Goal: Check status: Check status

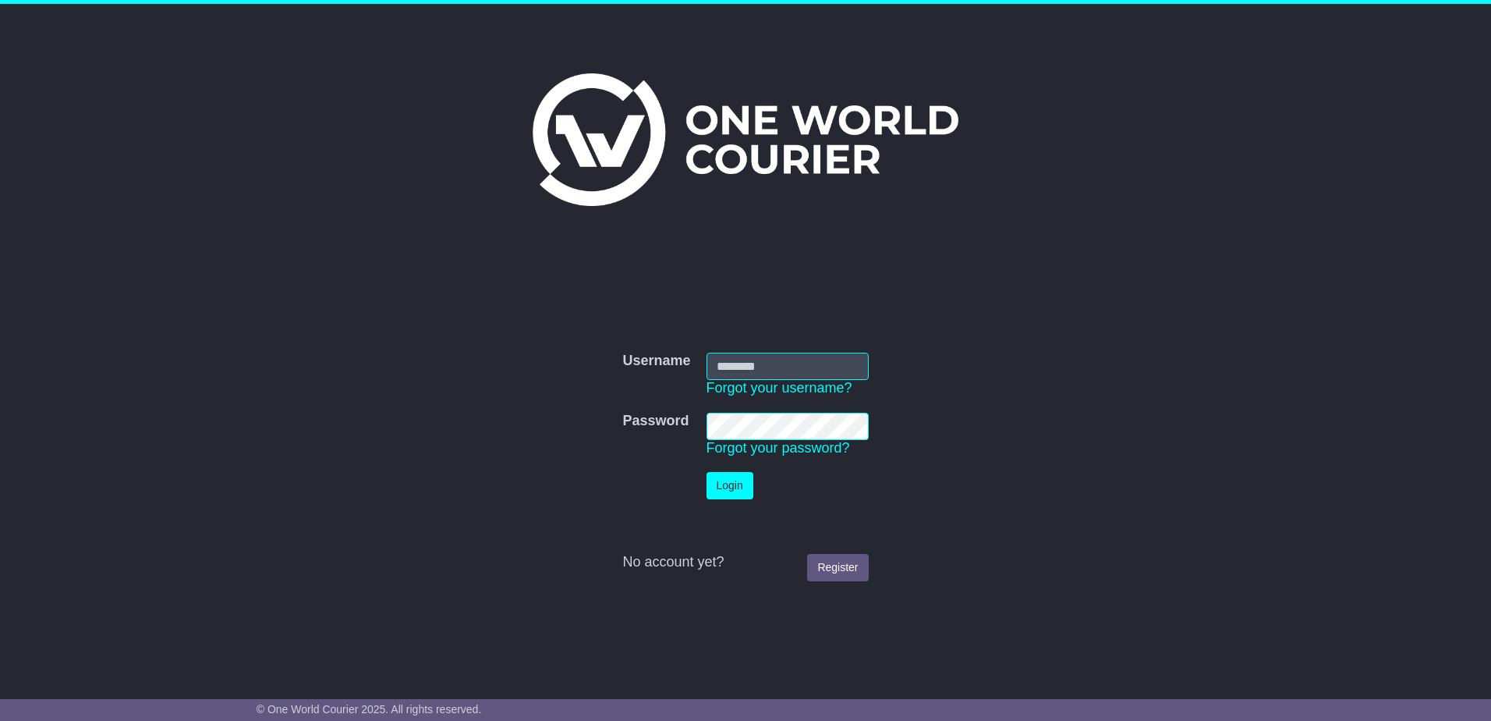
type input "**********"
click at [731, 485] on button "Login" at bounding box center [729, 485] width 47 height 27
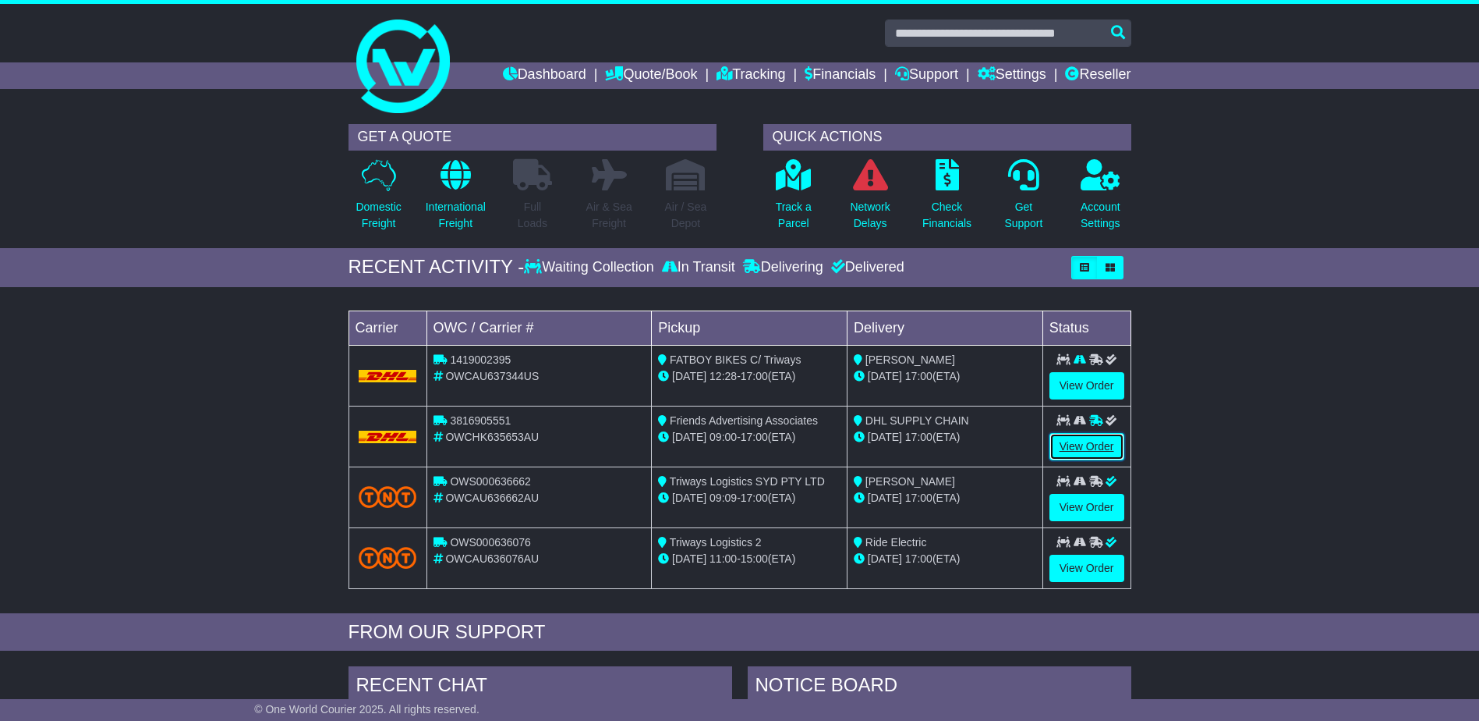
click at [1085, 447] on link "View Order" at bounding box center [1087, 446] width 75 height 27
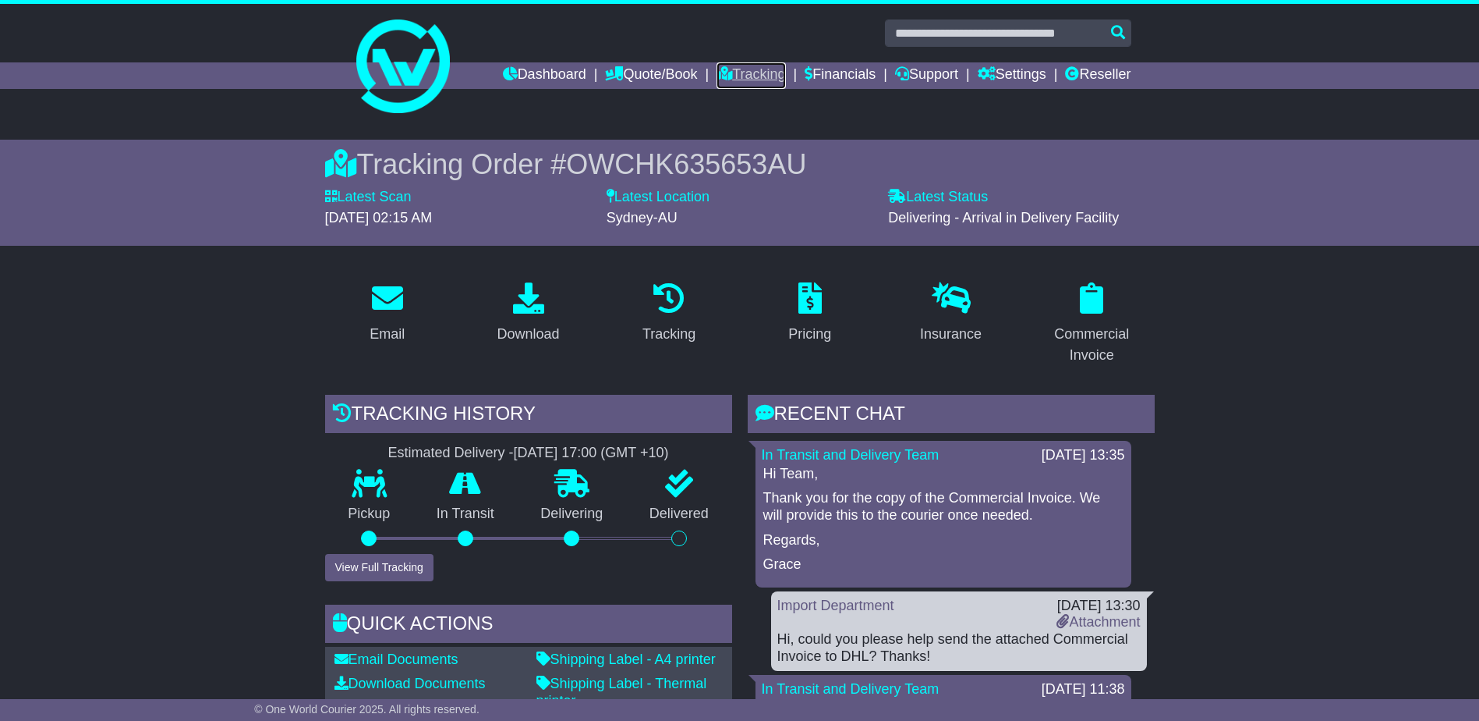
drag, startPoint x: 732, startPoint y: 70, endPoint x: 746, endPoint y: 103, distance: 35.6
click at [732, 71] on link "Tracking" at bounding box center [751, 75] width 69 height 27
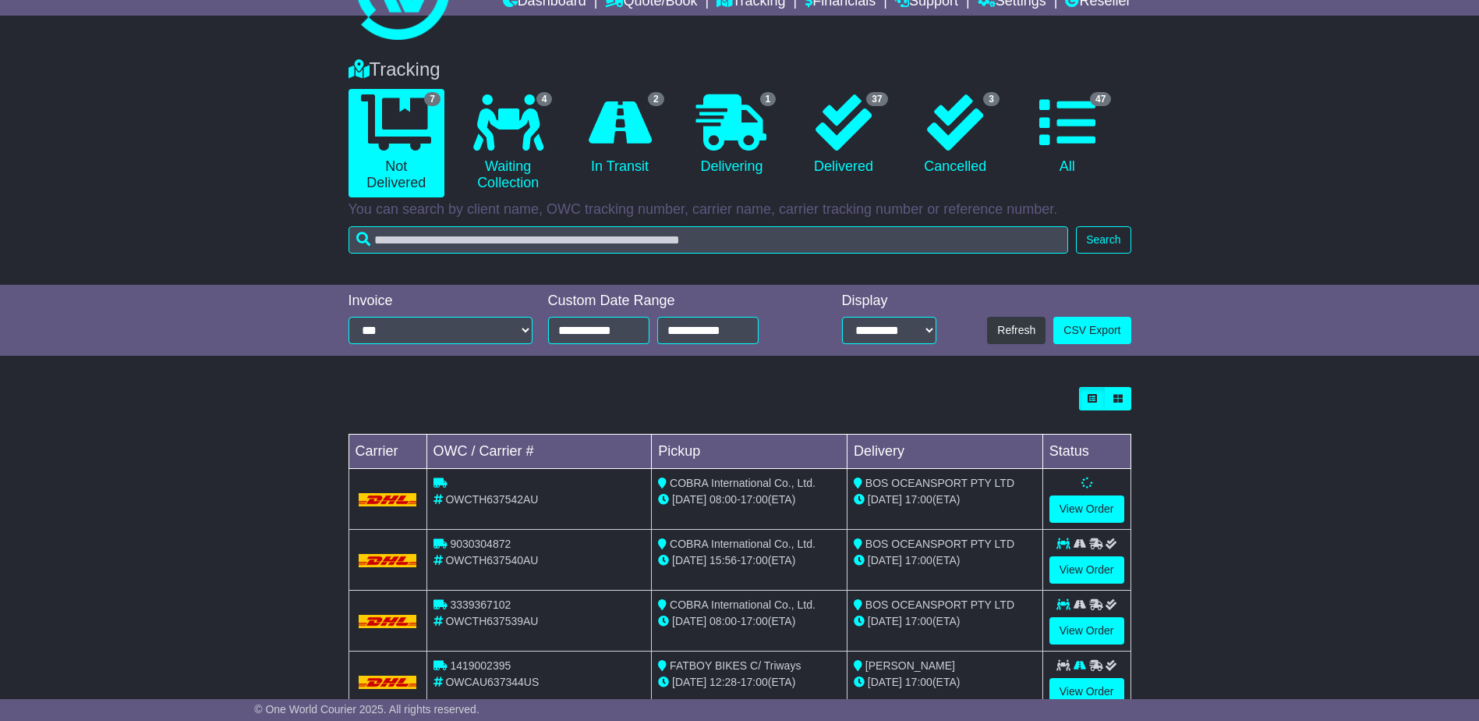
scroll to position [156, 0]
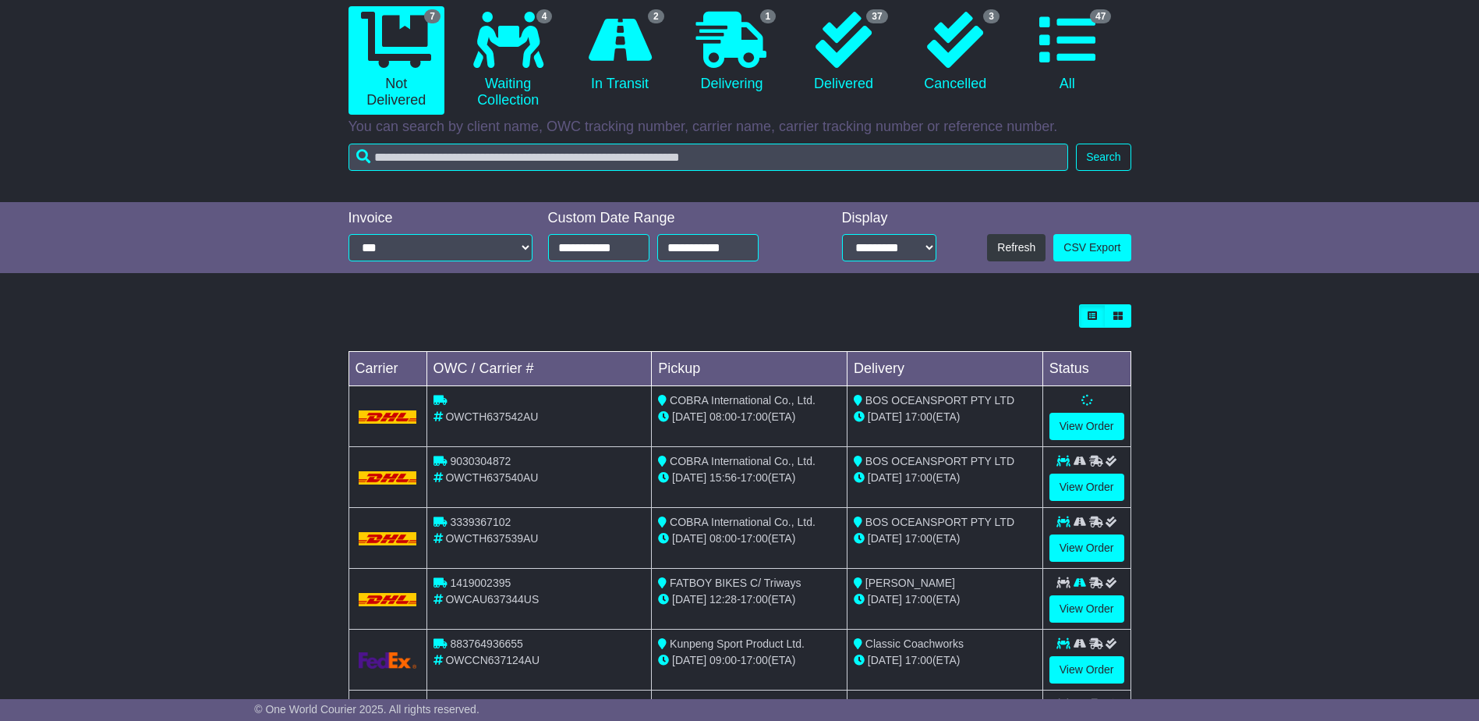
click at [1249, 465] on div "Loading... No bookings found Carrier OWC / Carrier # Pickup Delivery Status OWC…" at bounding box center [739, 566] width 1479 height 541
click at [1091, 543] on link "View Order" at bounding box center [1087, 547] width 75 height 27
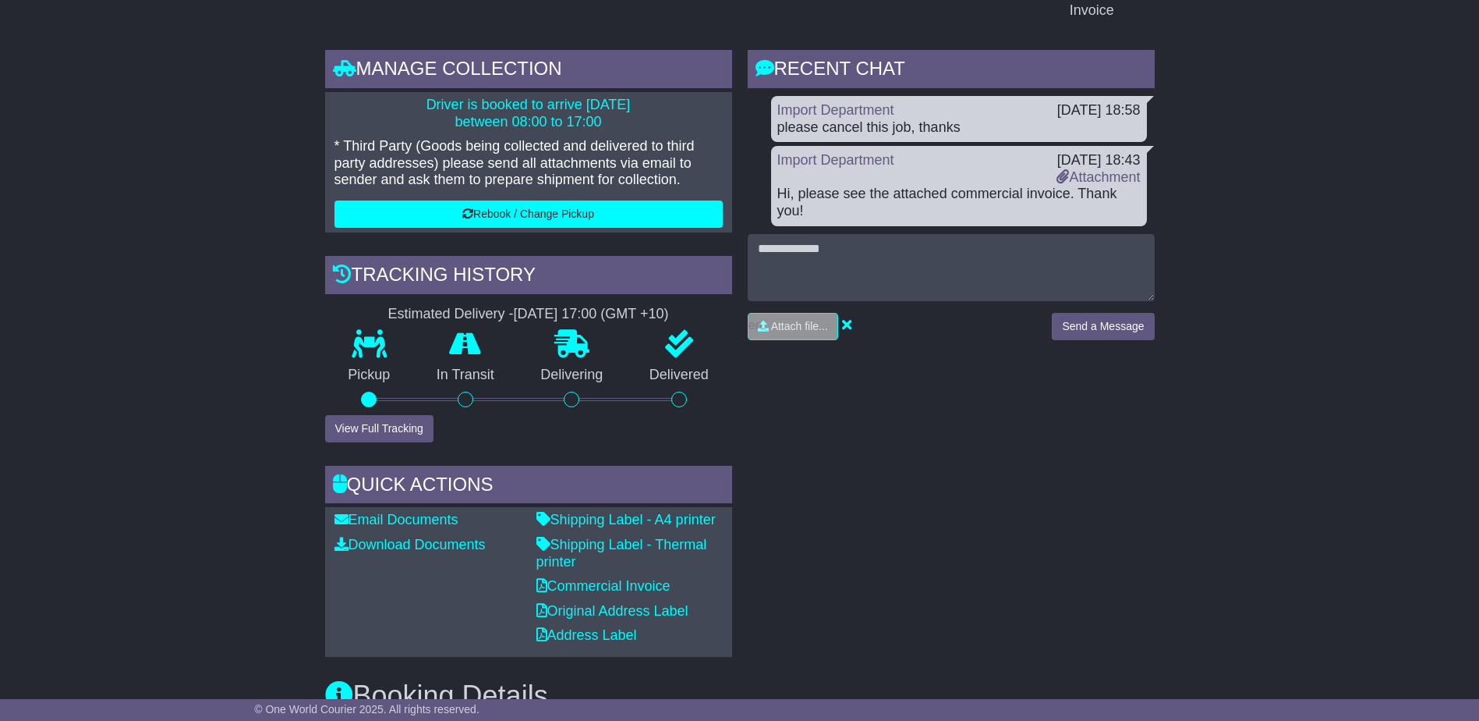
scroll to position [312, 0]
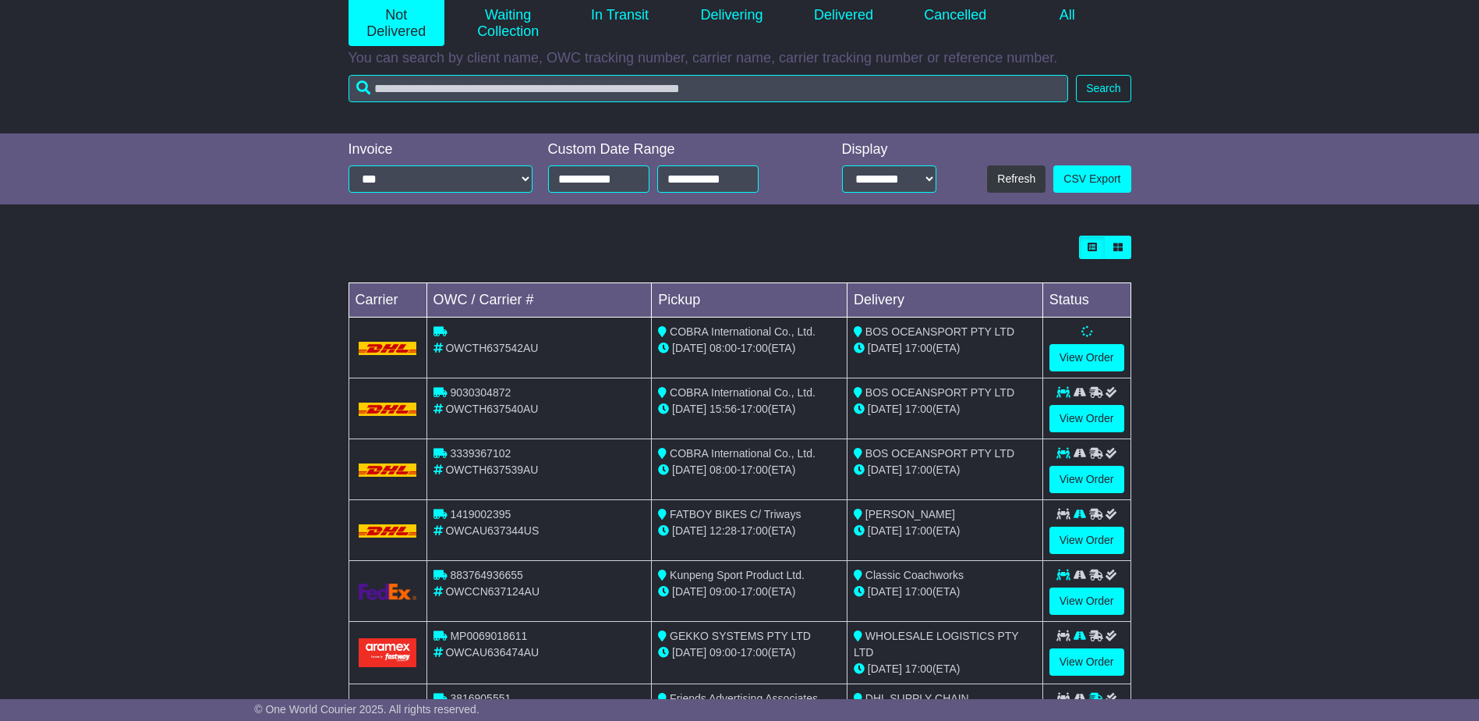
scroll to position [234, 0]
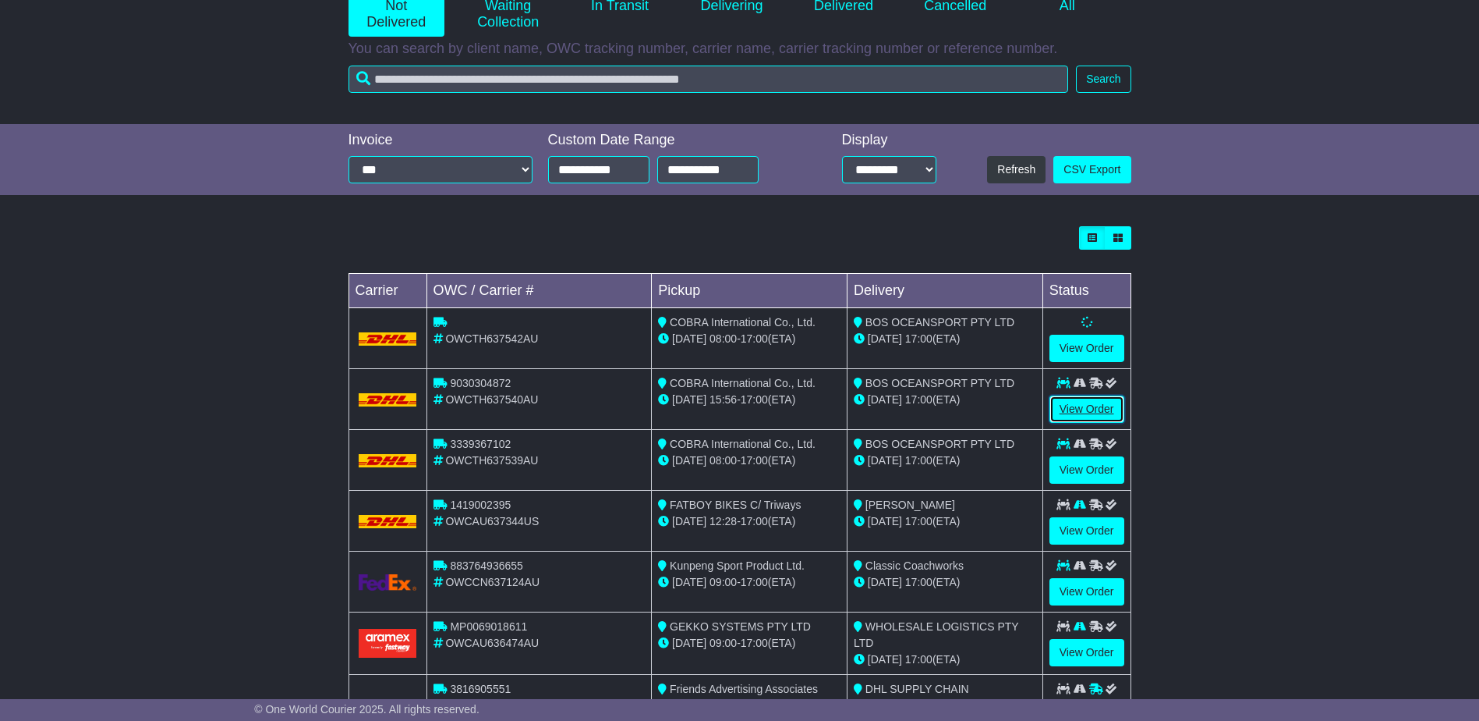
click at [1089, 412] on link "View Order" at bounding box center [1087, 408] width 75 height 27
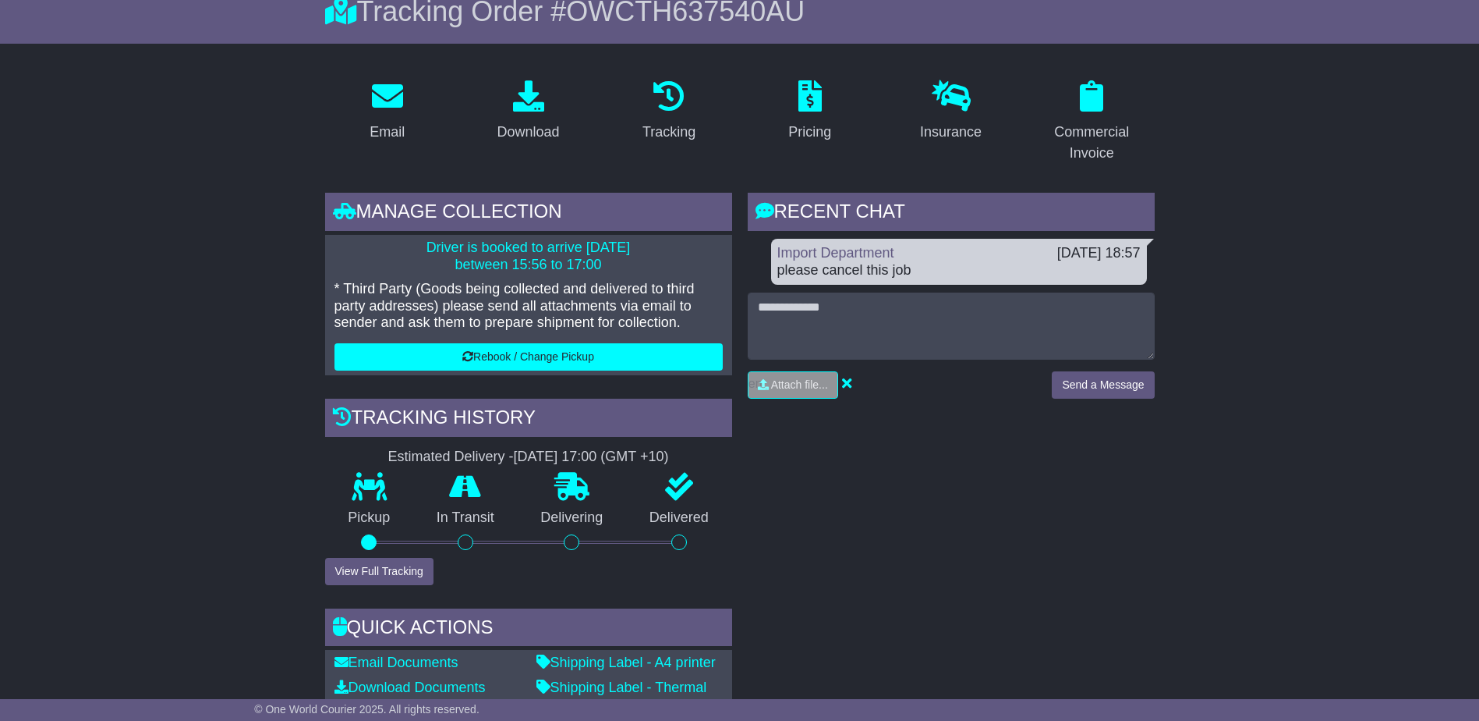
scroll to position [156, 0]
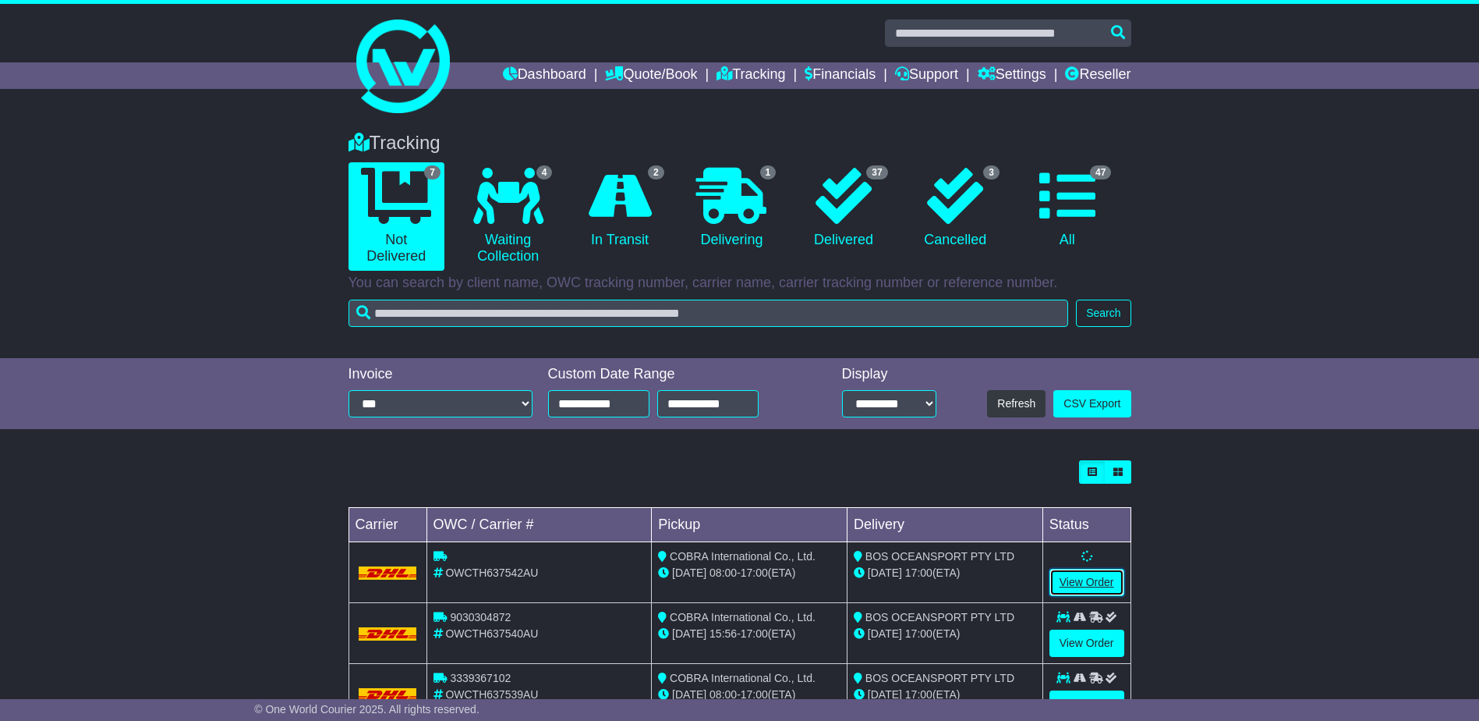
click at [1078, 586] on link "View Order" at bounding box center [1087, 581] width 75 height 27
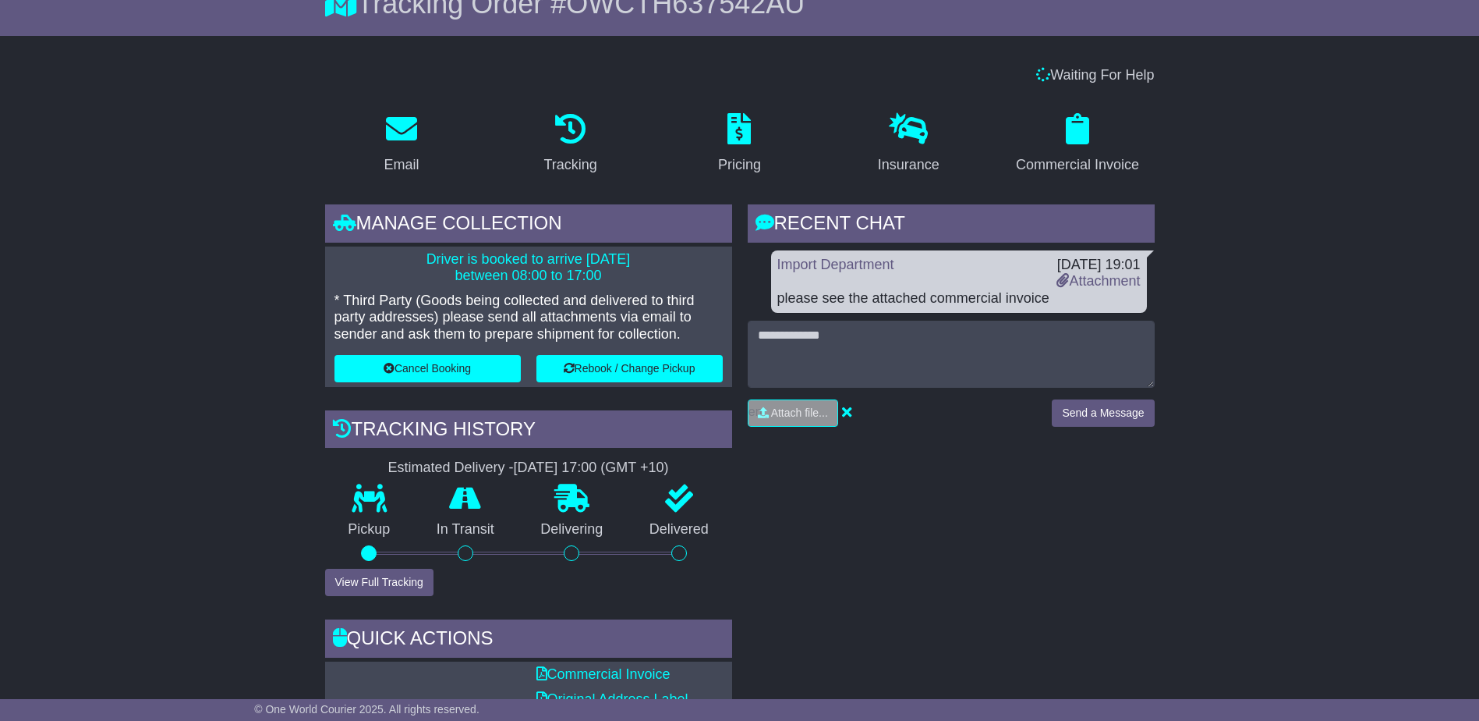
scroll to position [234, 0]
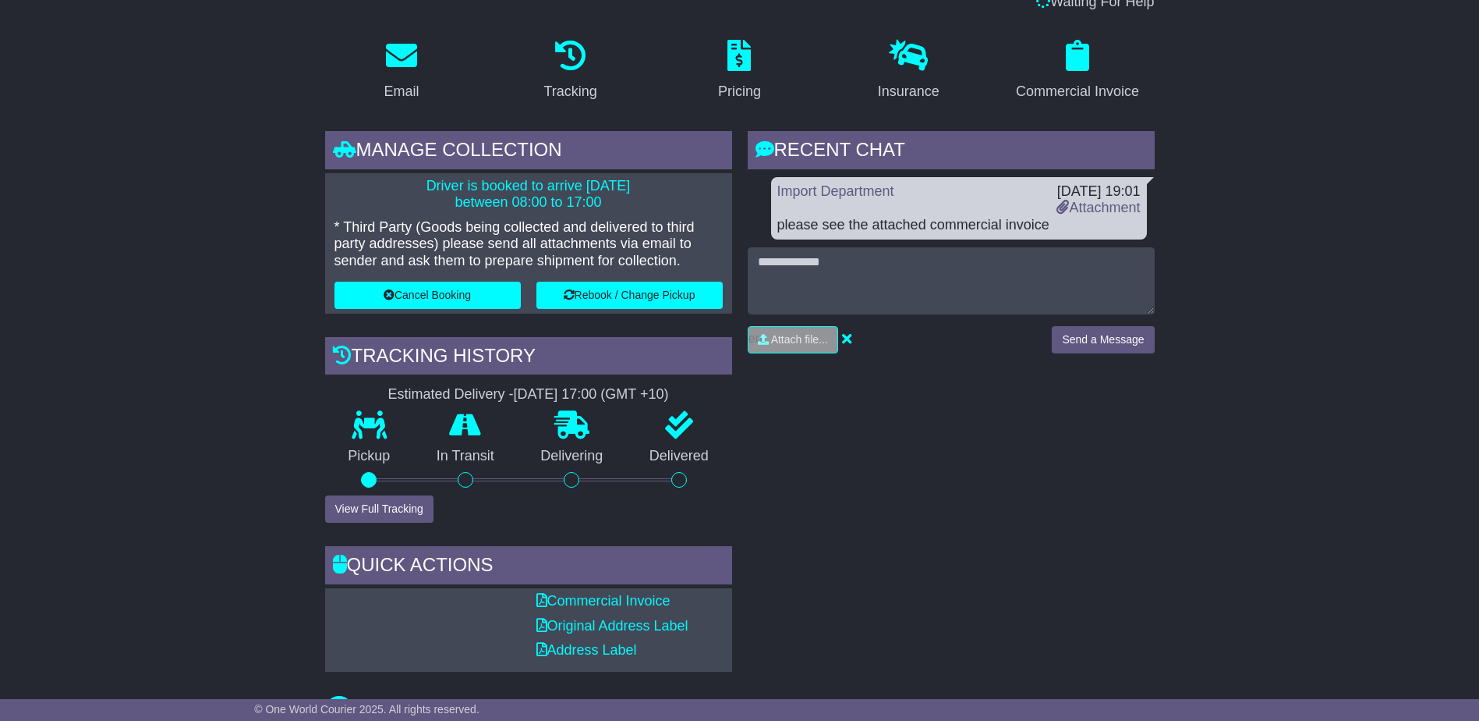
drag, startPoint x: 1123, startPoint y: 643, endPoint x: 105, endPoint y: 172, distance: 1121.6
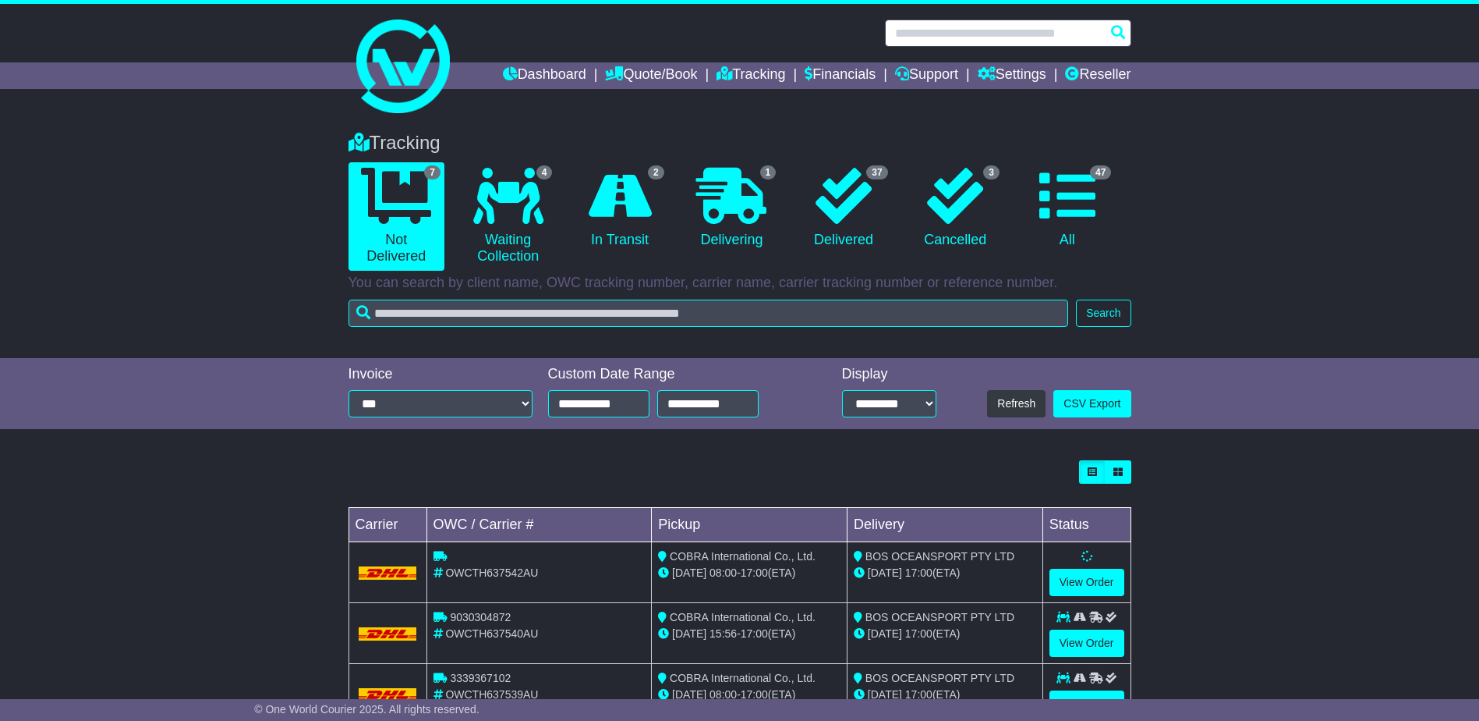
click at [949, 37] on input "text" at bounding box center [1008, 32] width 246 height 27
paste input "**********"
type input "**********"
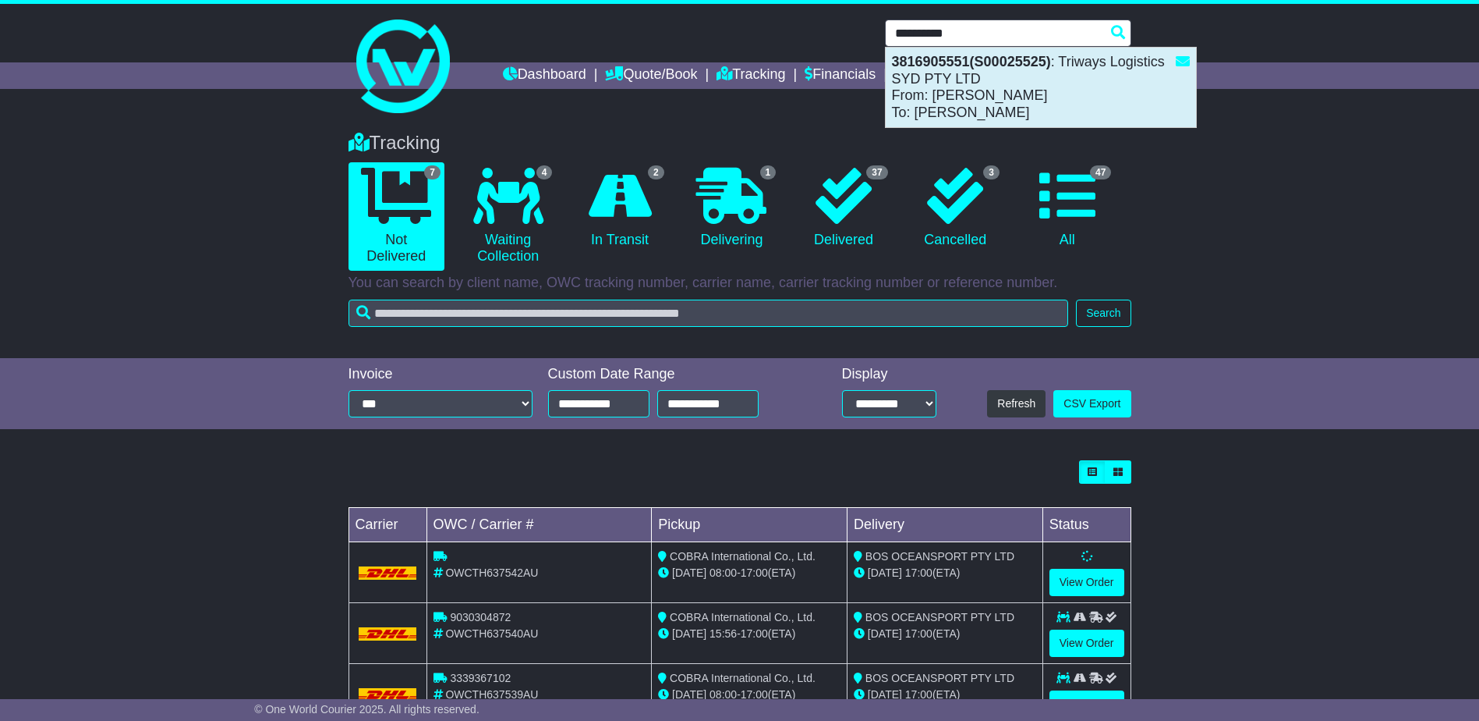
click at [941, 115] on div "3816905551(S00025525) : Triways Logistics SYD PTY LTD From: MS. LAM To: Alpa Pa…" at bounding box center [1041, 88] width 310 height 80
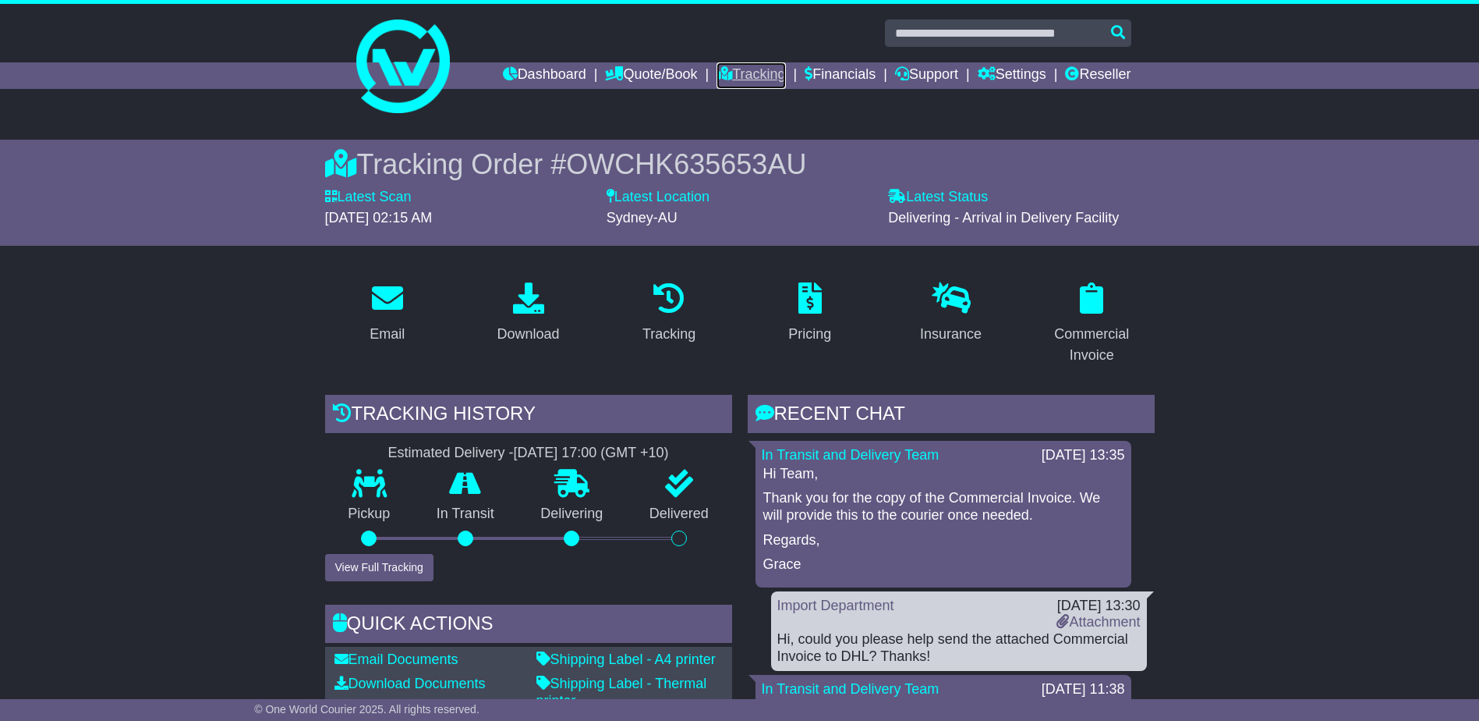
click at [749, 66] on link "Tracking" at bounding box center [751, 75] width 69 height 27
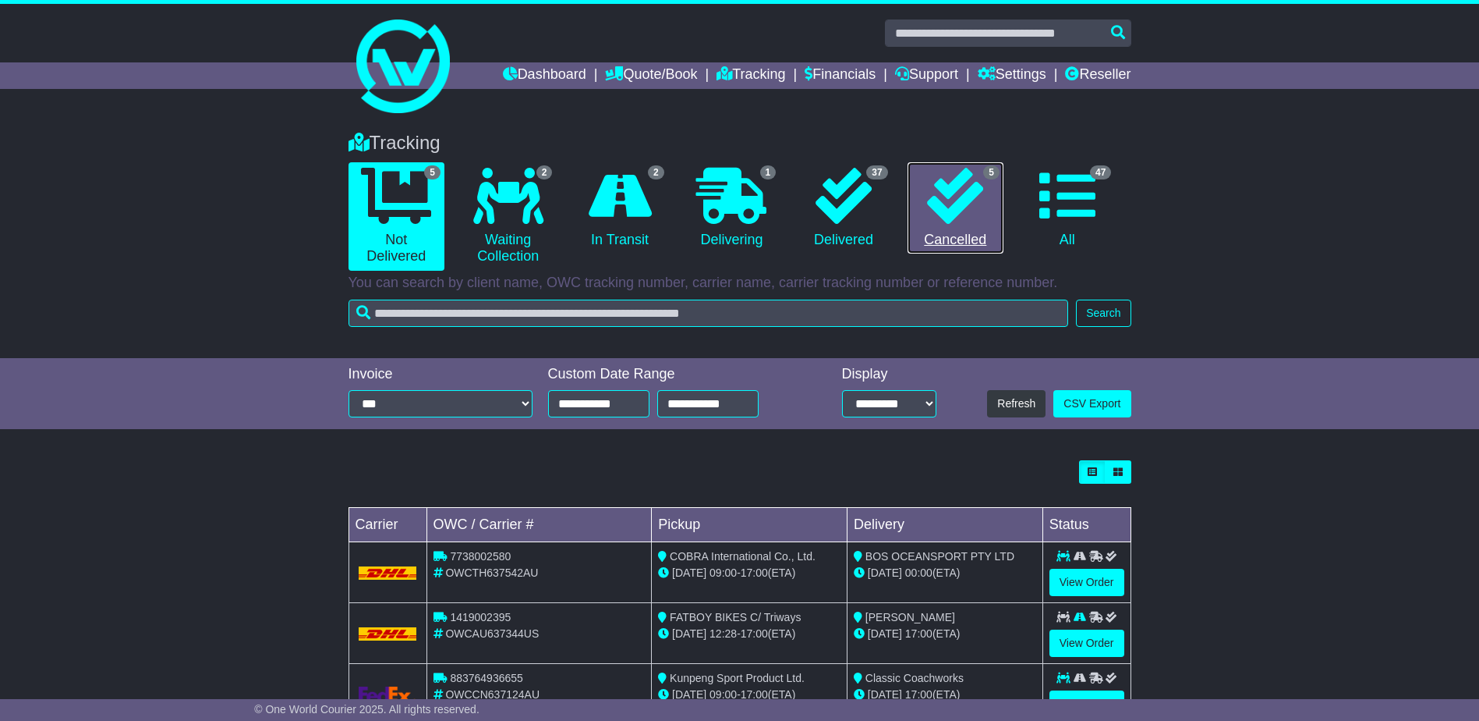
click at [980, 227] on link "5 Cancelled" at bounding box center [956, 208] width 96 height 92
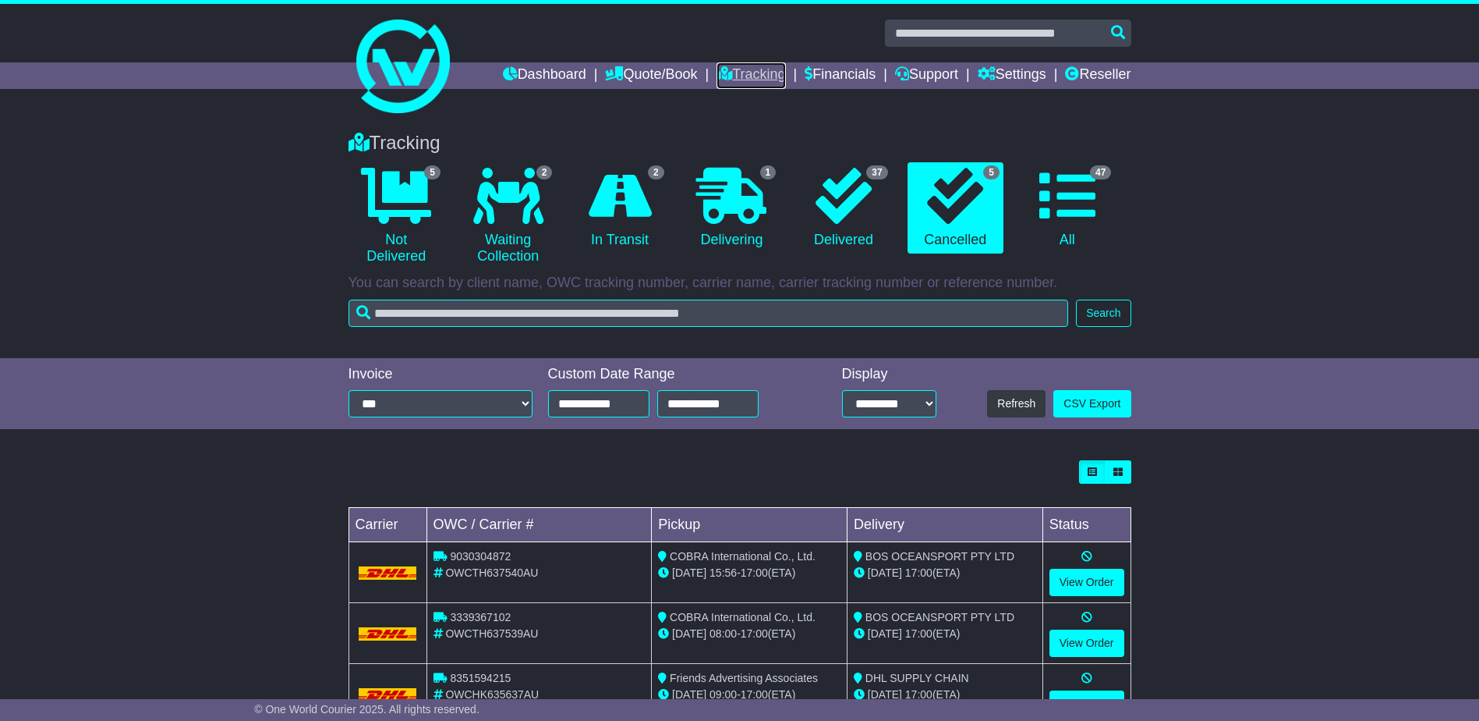
click at [743, 82] on link "Tracking" at bounding box center [751, 75] width 69 height 27
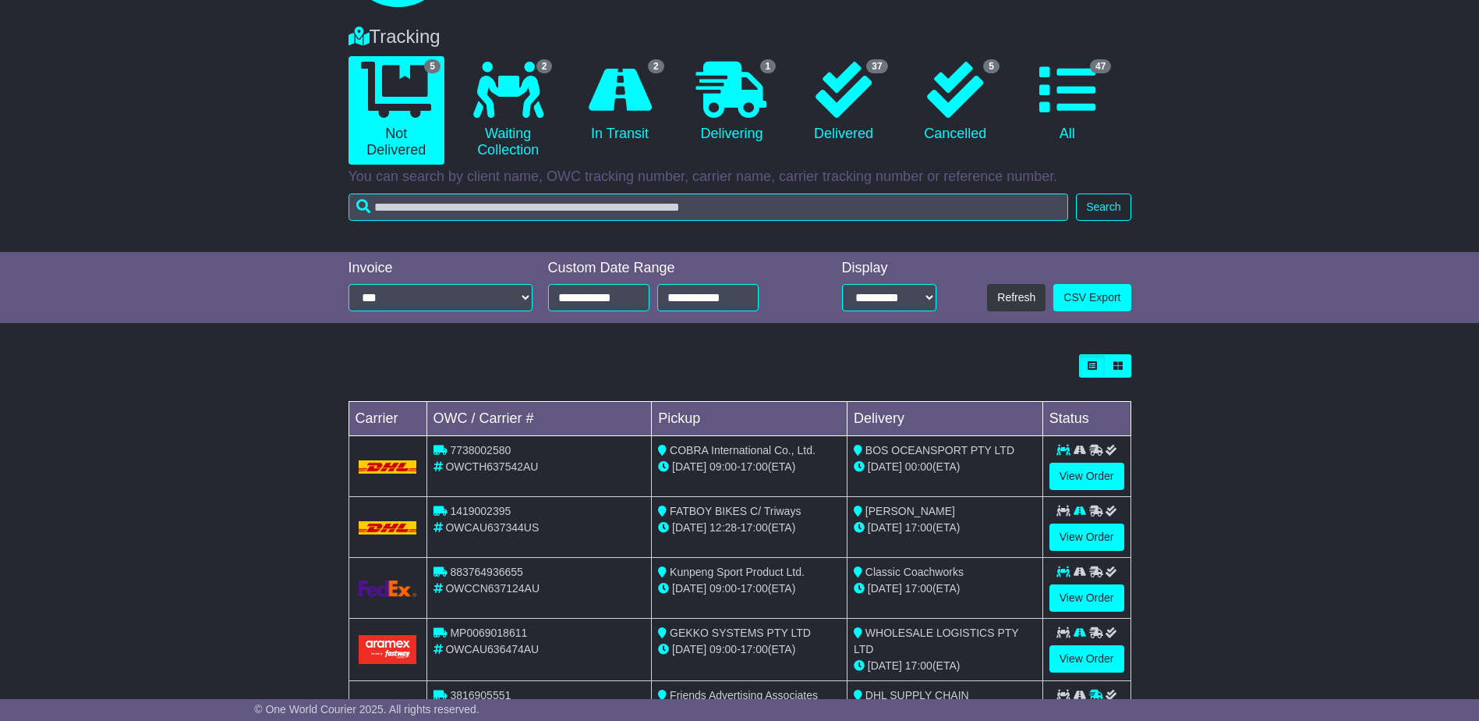
scroll to position [181, 0]
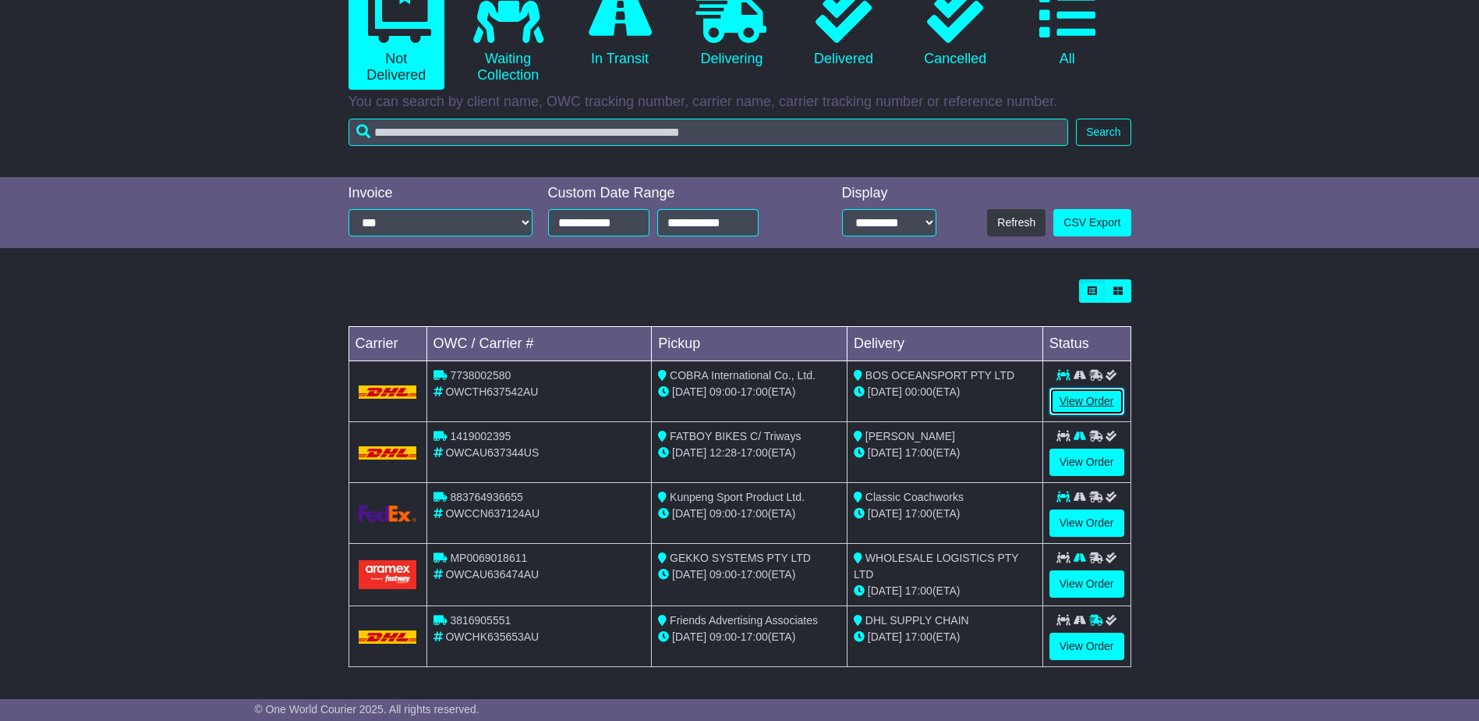
click at [1078, 399] on link "View Order" at bounding box center [1087, 401] width 75 height 27
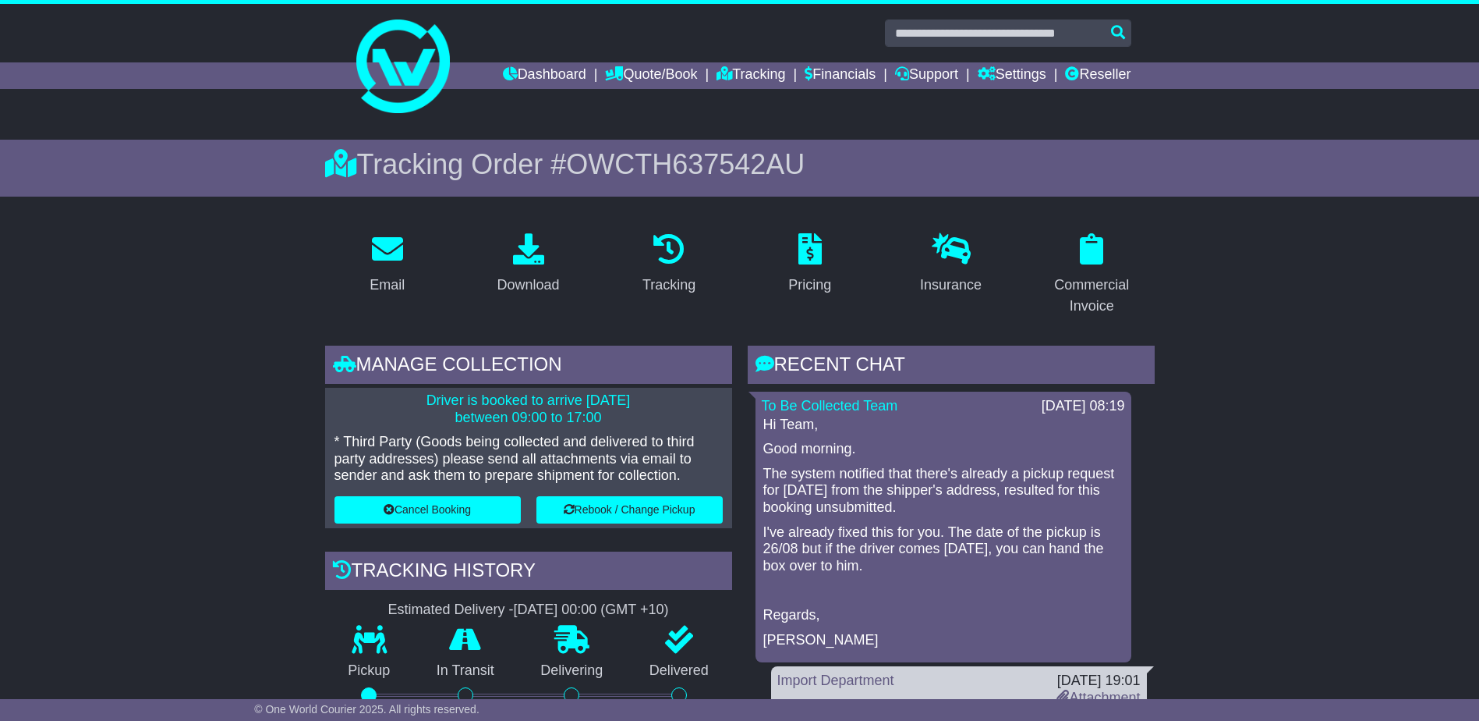
click at [960, 486] on p "The system notified that there's already a pickup request for [DATE] from the s…" at bounding box center [943, 491] width 360 height 51
drag, startPoint x: 960, startPoint y: 486, endPoint x: 847, endPoint y: 493, distance: 113.3
click at [847, 493] on p "The system notified that there's already a pickup request for [DATE] from the s…" at bounding box center [943, 491] width 360 height 51
click at [848, 493] on p "The system notified that there's already a pickup request for [DATE] from the s…" at bounding box center [943, 491] width 360 height 51
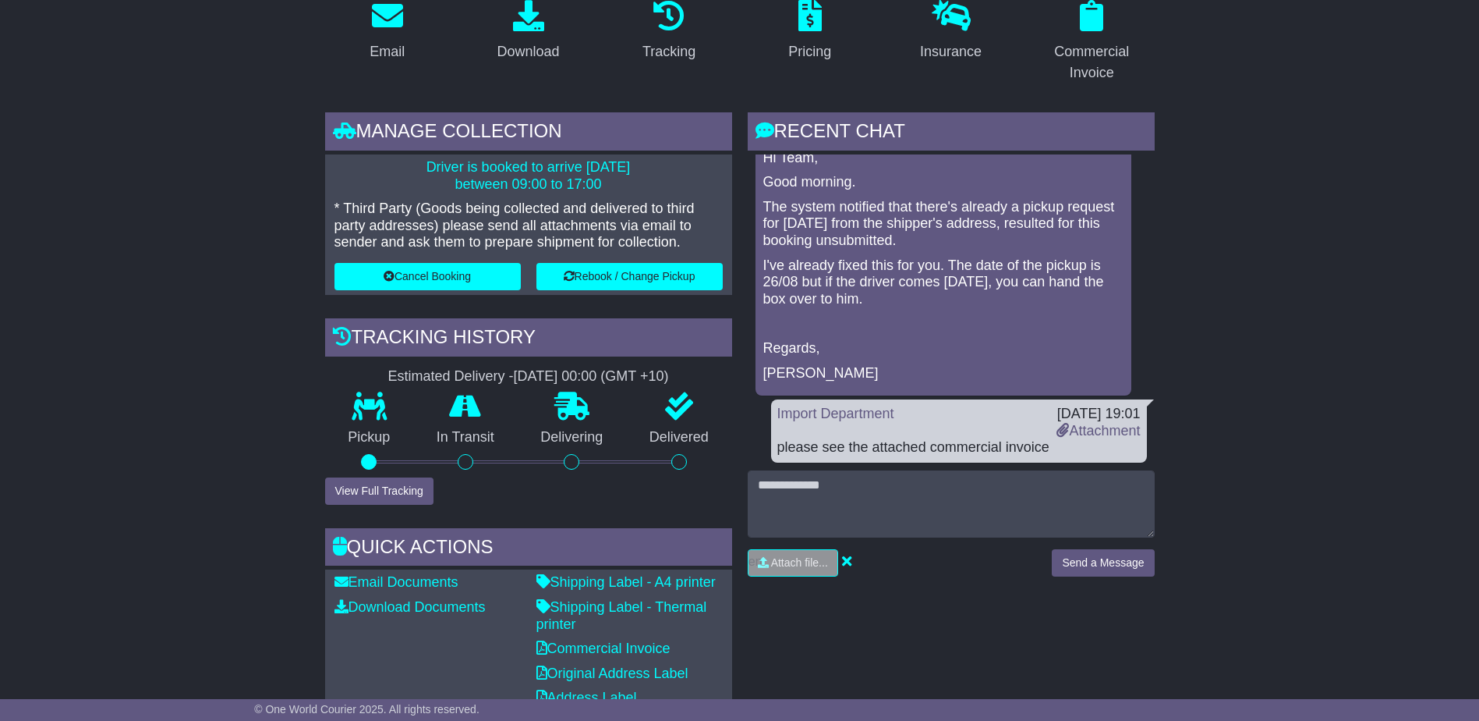
scroll to position [234, 0]
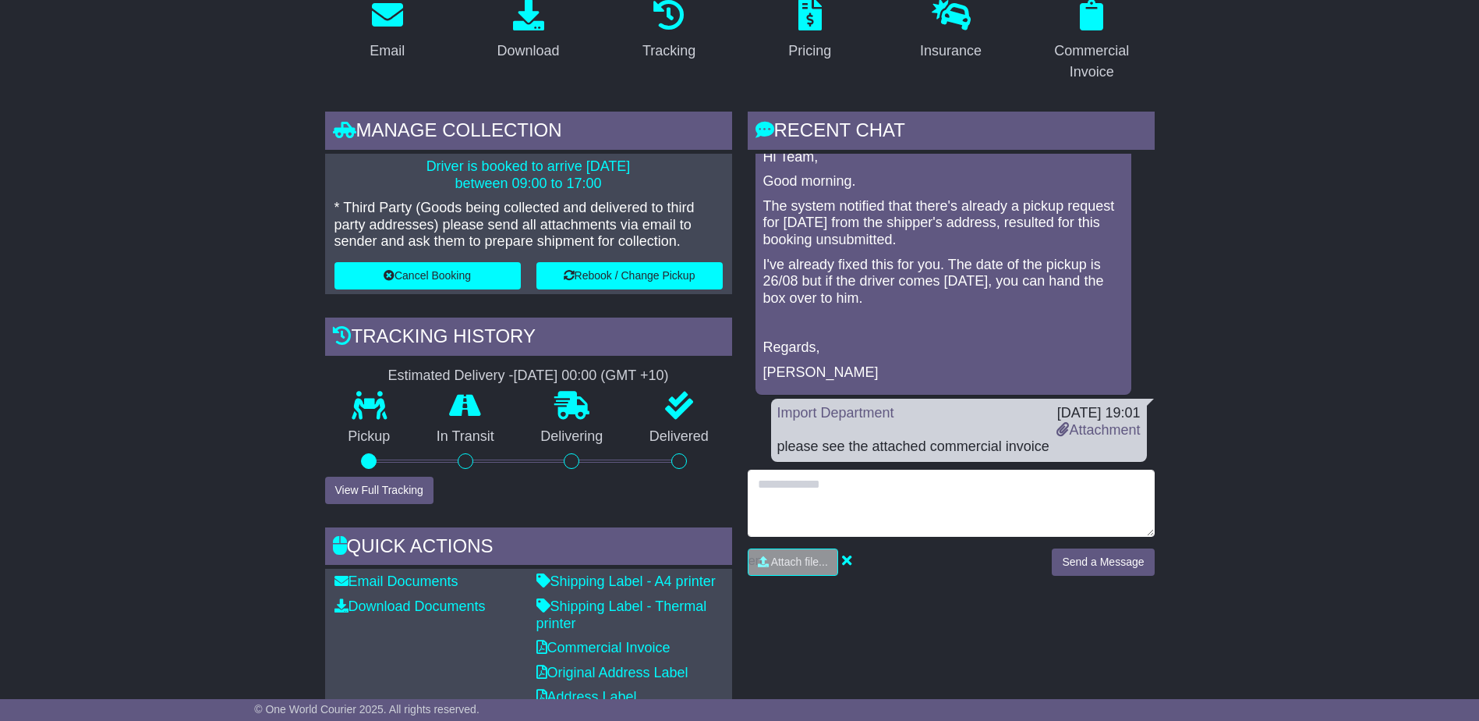
click at [831, 503] on textarea at bounding box center [951, 502] width 407 height 67
type textarea "*"
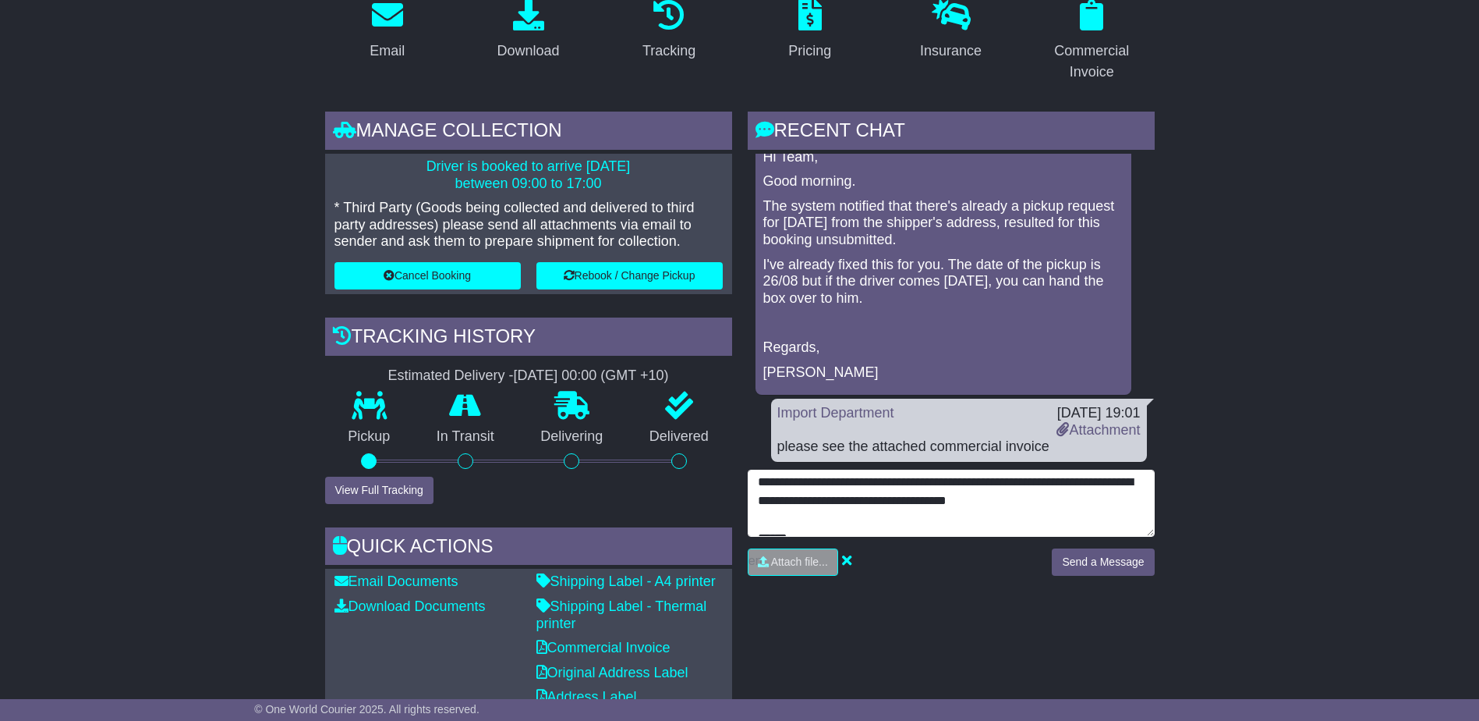
scroll to position [0, 0]
type textarea "**********"
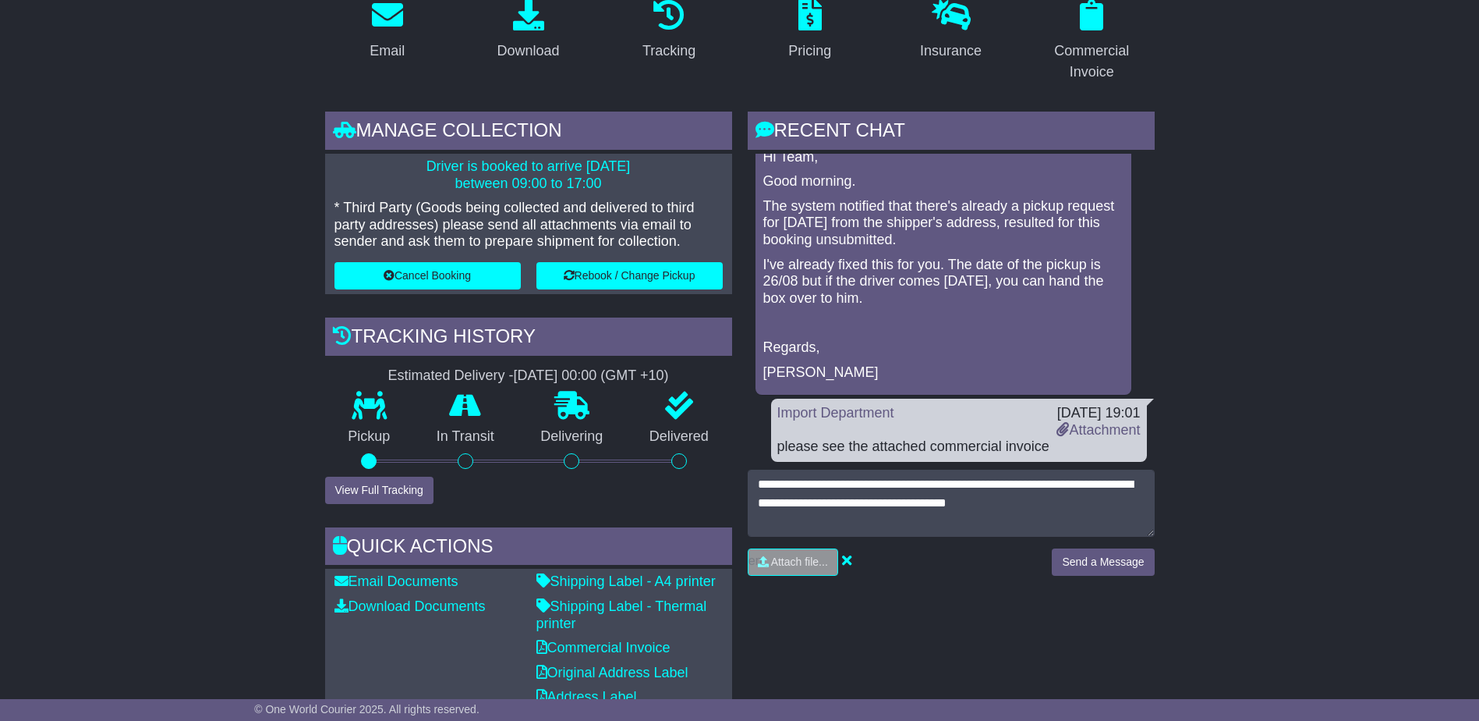
drag, startPoint x: 870, startPoint y: 274, endPoint x: 843, endPoint y: 285, distance: 29.1
click at [843, 285] on p "I've already fixed this for you. The date of the pickup is 26/08 but if the dri…" at bounding box center [943, 282] width 360 height 51
click at [1114, 559] on button "Send a Message" at bounding box center [1103, 561] width 102 height 27
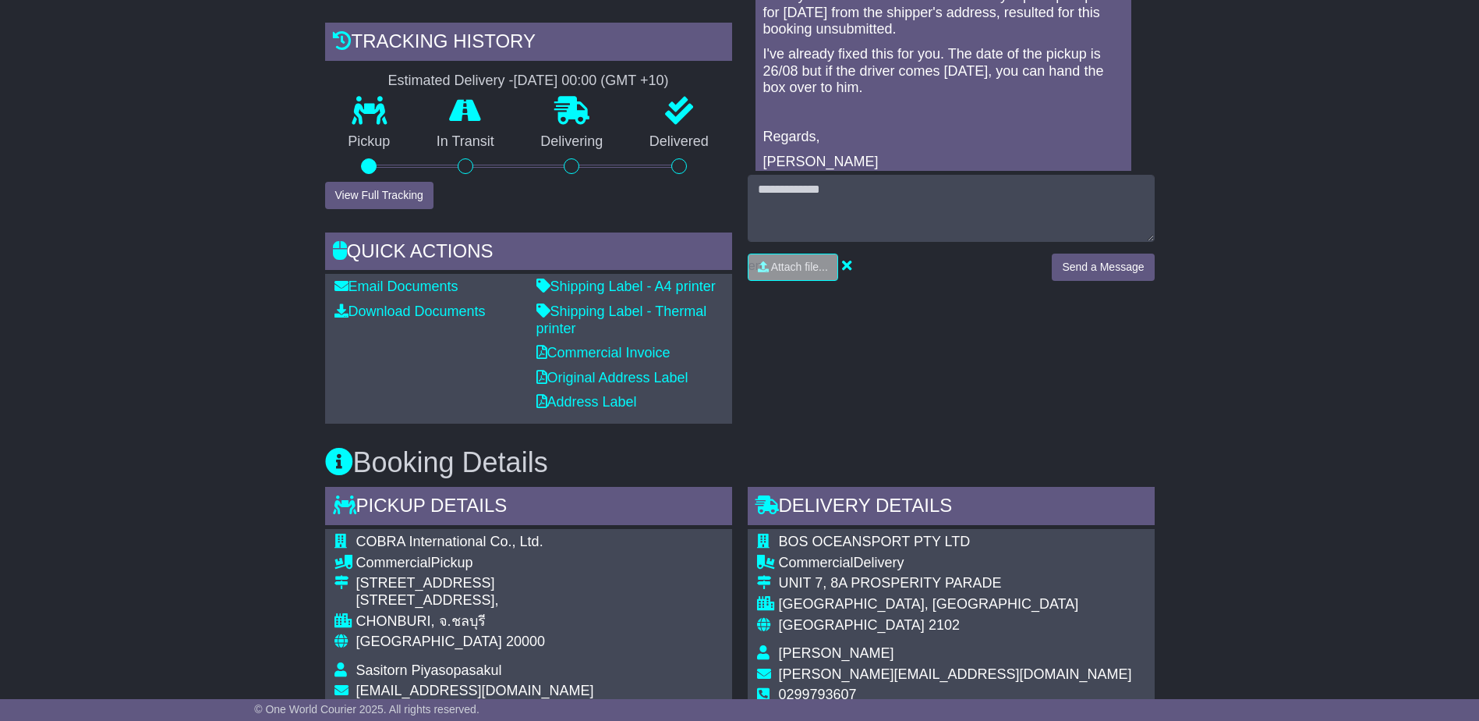
scroll to position [546, 0]
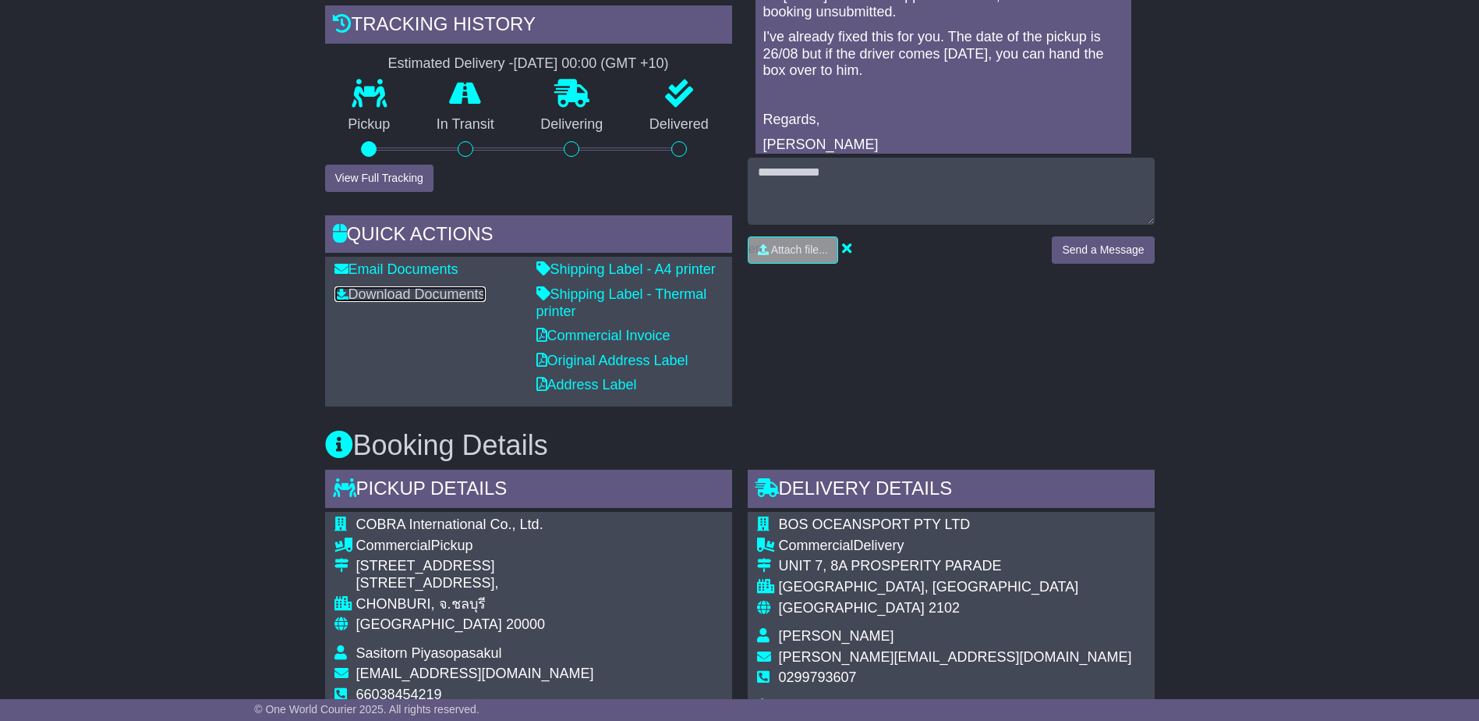
click at [373, 295] on link "Download Documents" at bounding box center [410, 294] width 151 height 16
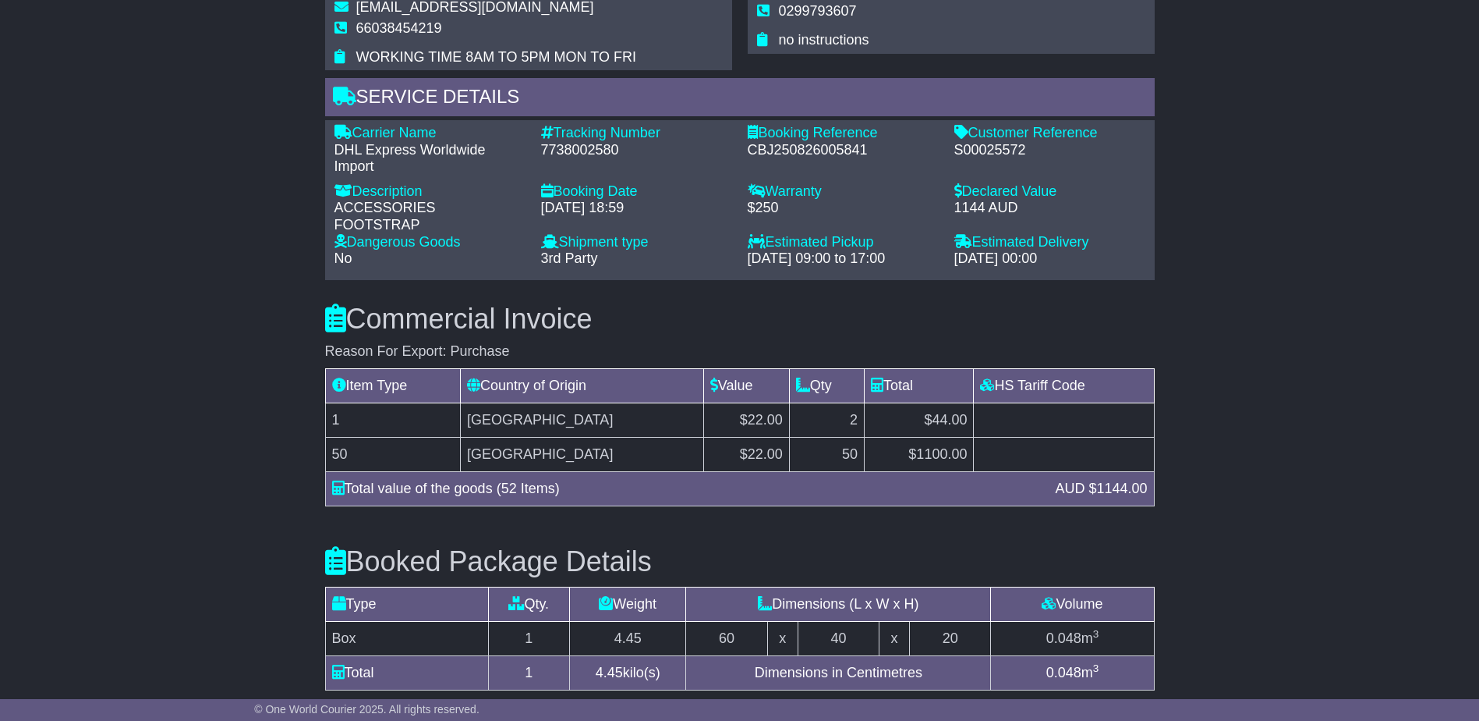
scroll to position [1206, 0]
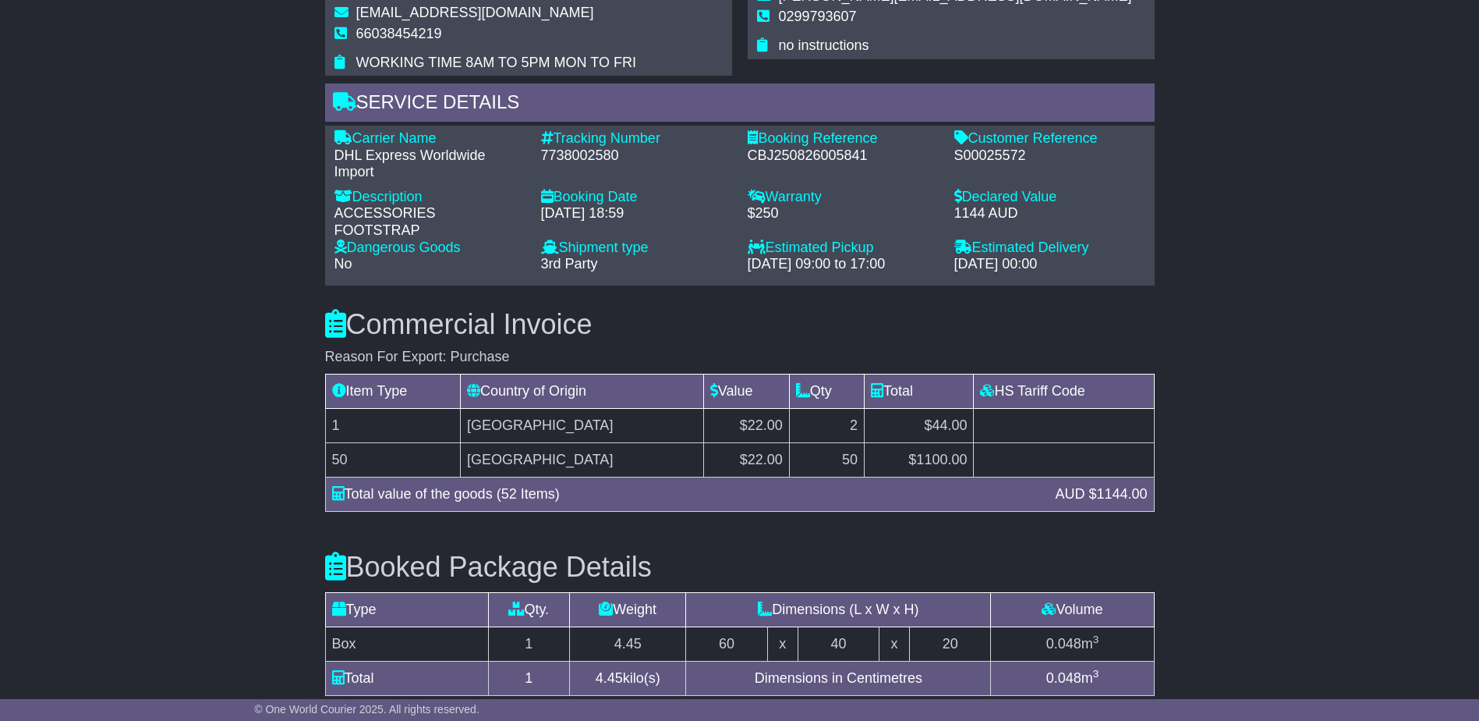
drag, startPoint x: 718, startPoint y: 325, endPoint x: 705, endPoint y: 332, distance: 15.0
click at [716, 328] on h3 "Commercial Invoice" at bounding box center [740, 324] width 830 height 31
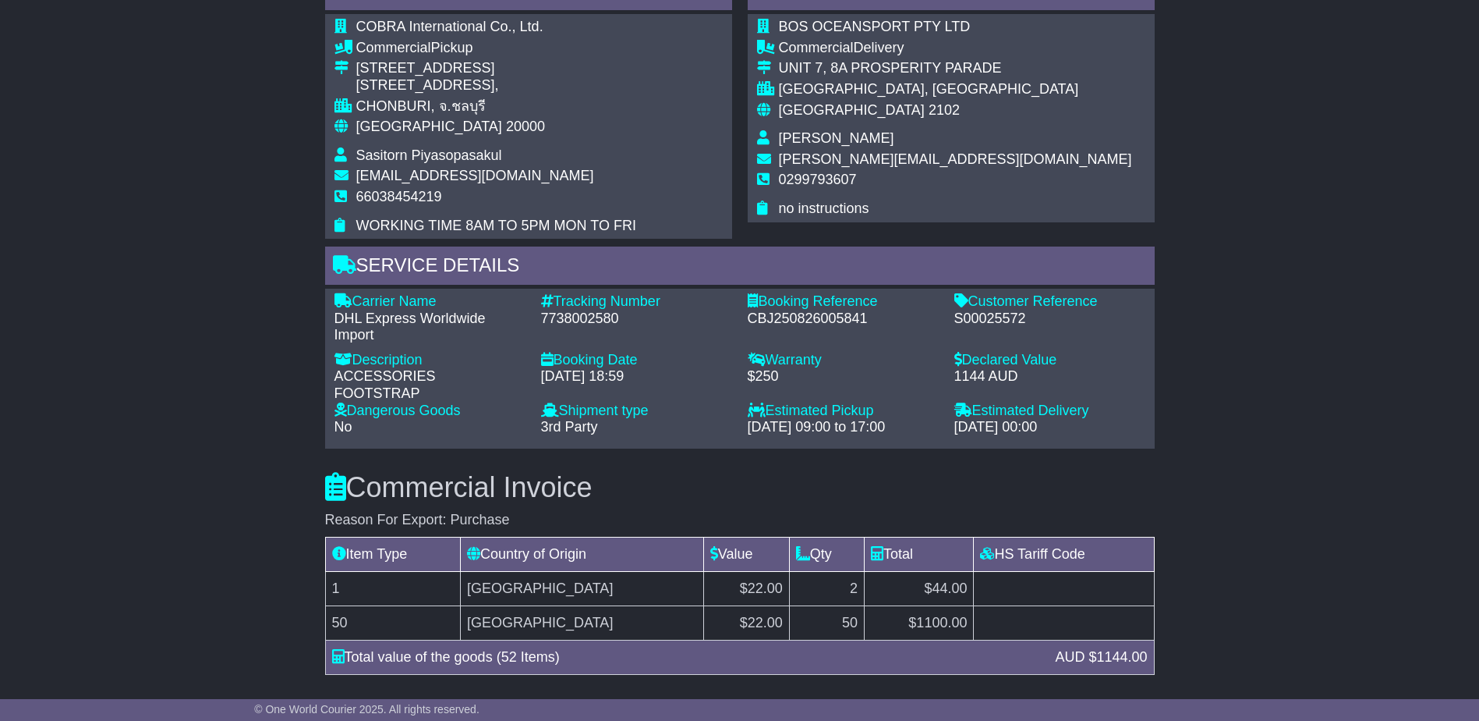
scroll to position [972, 0]
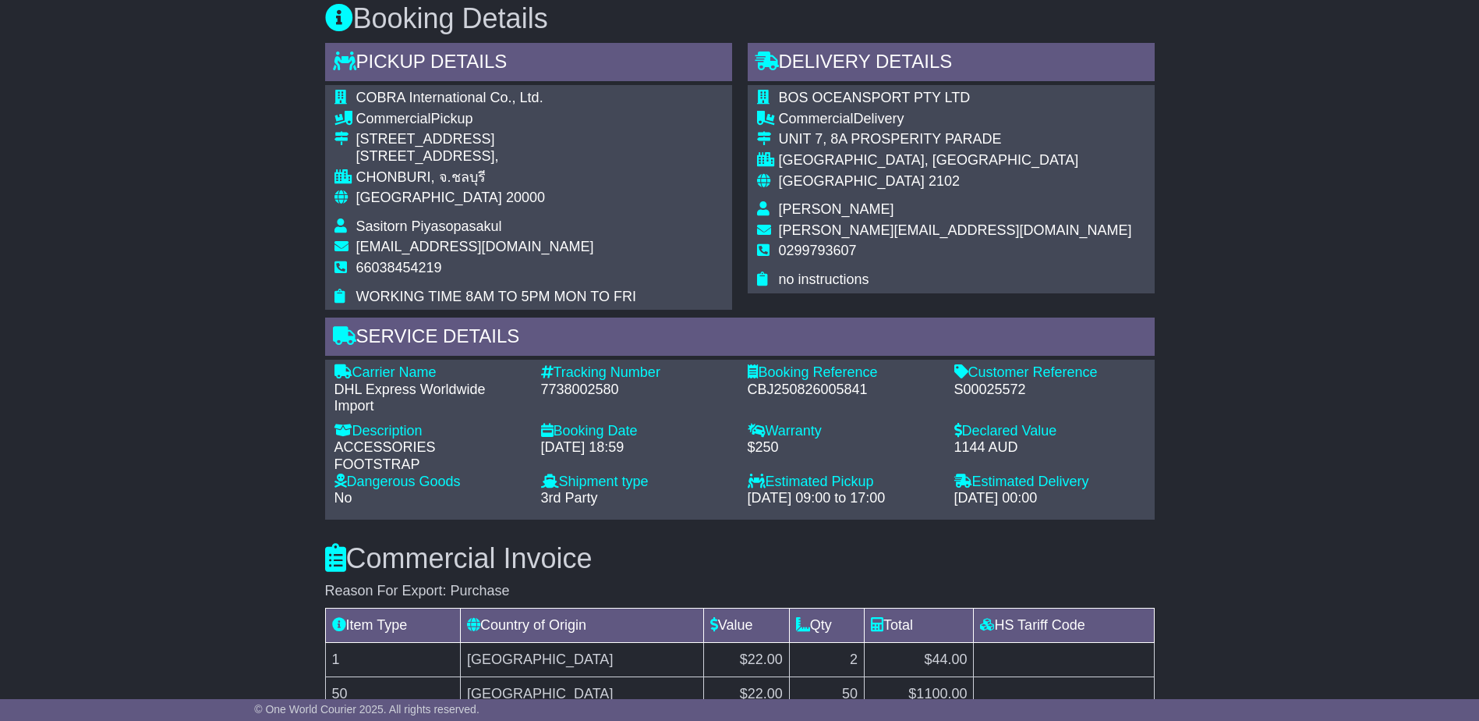
click at [607, 391] on div "7738002580" at bounding box center [636, 389] width 191 height 17
click at [605, 391] on div "7738002580" at bounding box center [636, 389] width 191 height 17
copy div "7738002580"
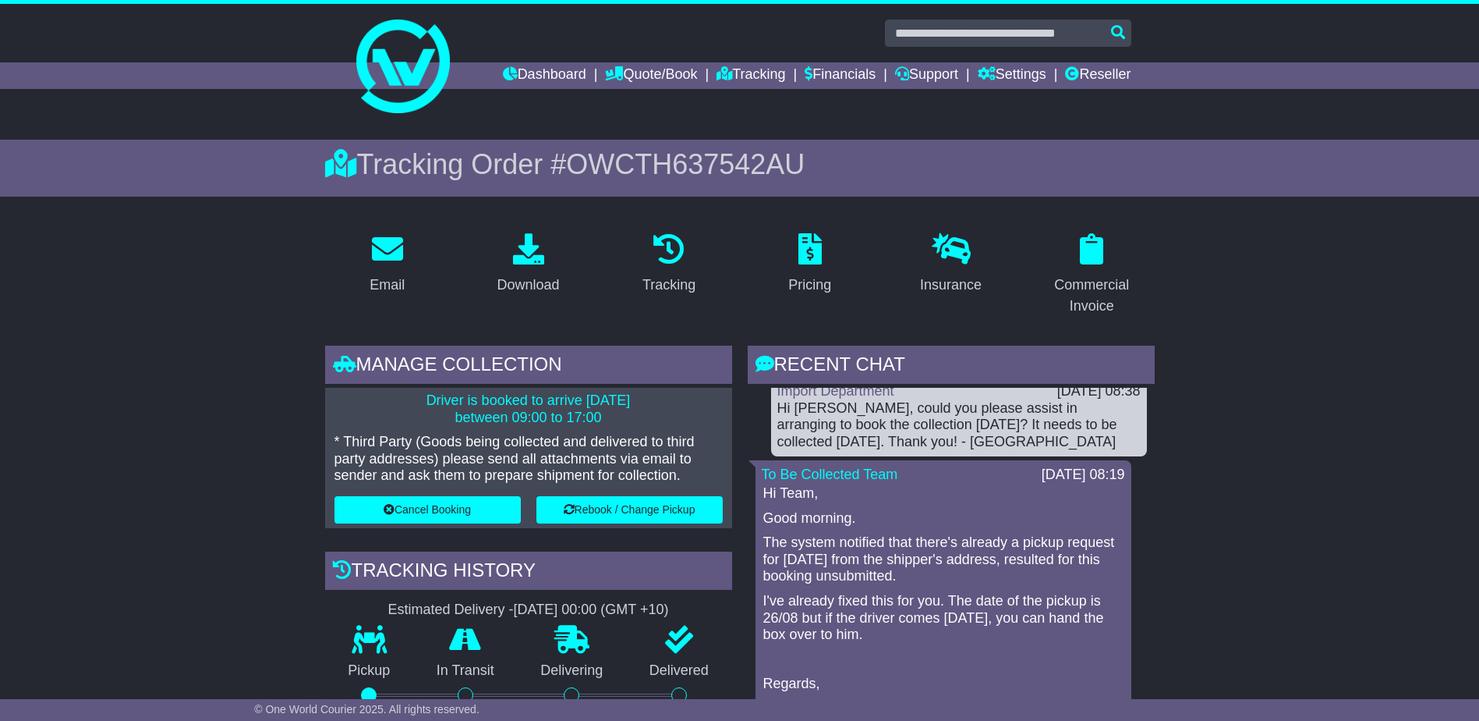
scroll to position [0, 0]
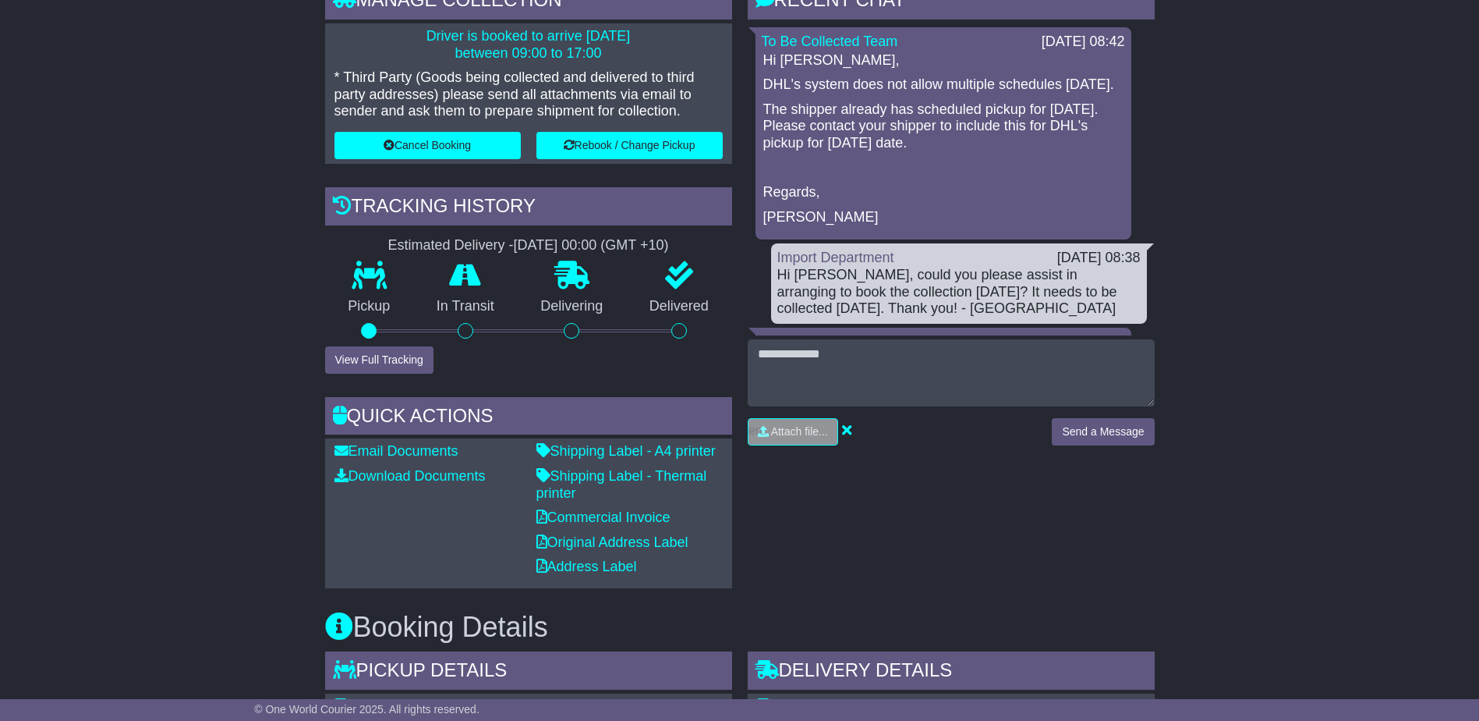
scroll to position [390, 0]
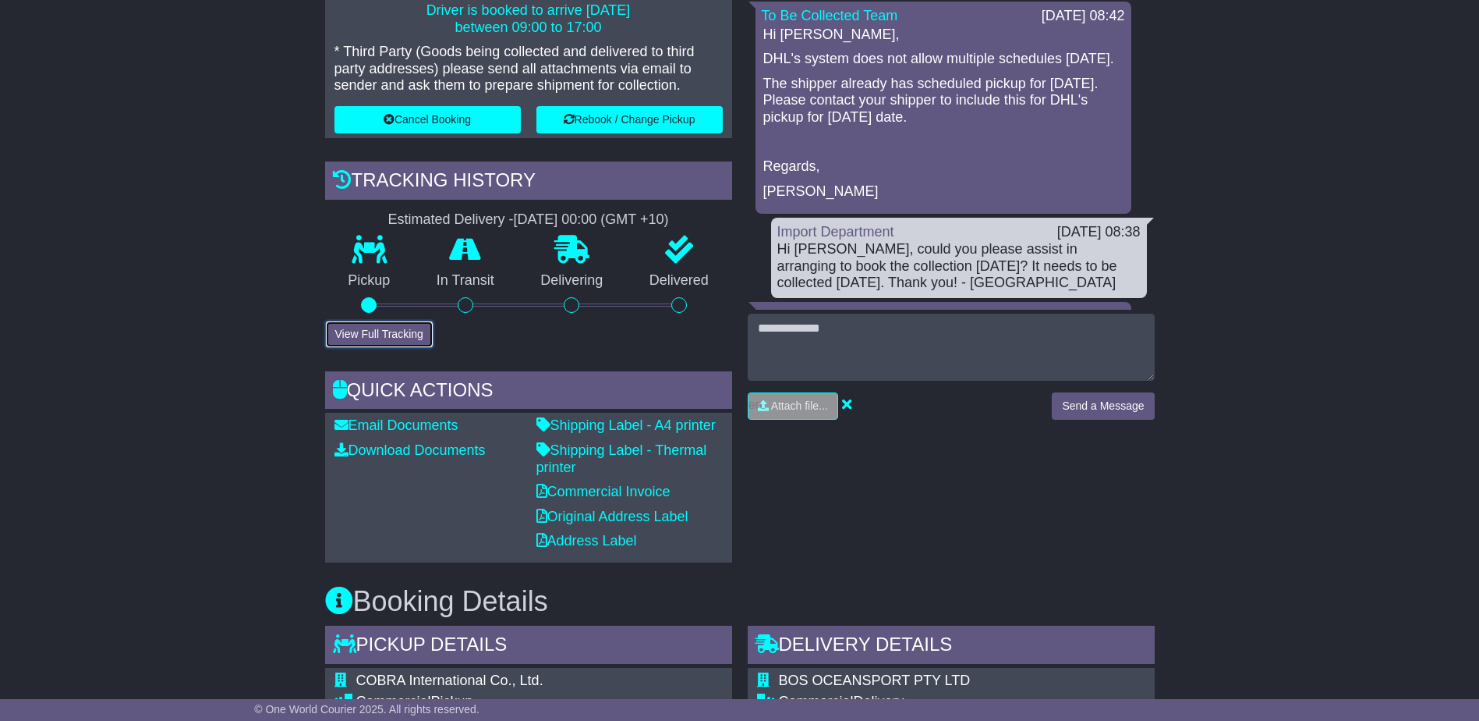
click at [366, 338] on button "View Full Tracking" at bounding box center [379, 333] width 108 height 27
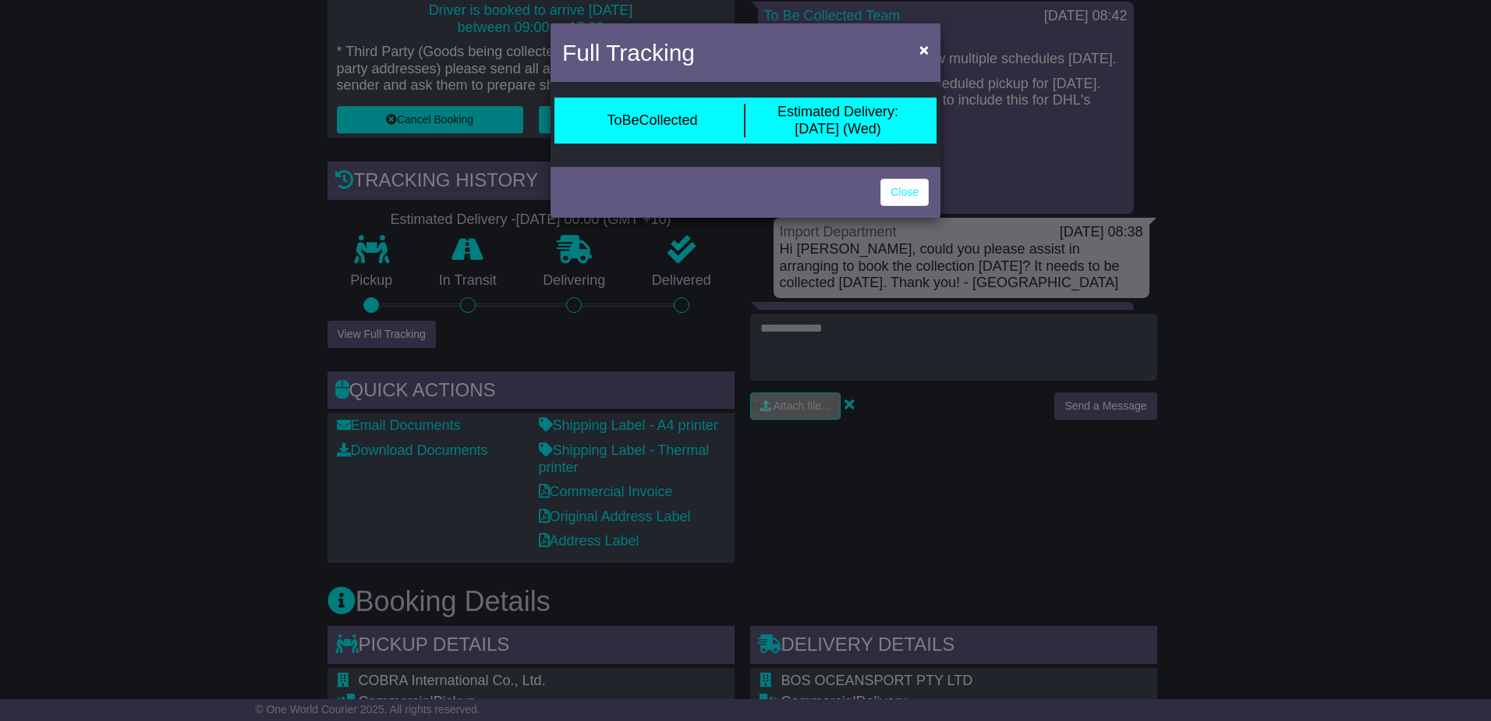
drag, startPoint x: 623, startPoint y: 158, endPoint x: 607, endPoint y: 159, distance: 15.6
click at [607, 159] on div "ToBeCollected Estimated Delivery: 27 Aug (Wed)" at bounding box center [746, 124] width 390 height 77
drag, startPoint x: 607, startPoint y: 159, endPoint x: 599, endPoint y: 165, distance: 10.2
click at [599, 165] on div "Full Tracking × ToBeCollected Estimated Delivery: 27 Aug (Wed) Close" at bounding box center [746, 120] width 390 height 194
click at [143, 335] on div "Full Tracking × ToBeCollected Estimated Delivery: 27 Aug (Wed) Close" at bounding box center [745, 360] width 1491 height 721
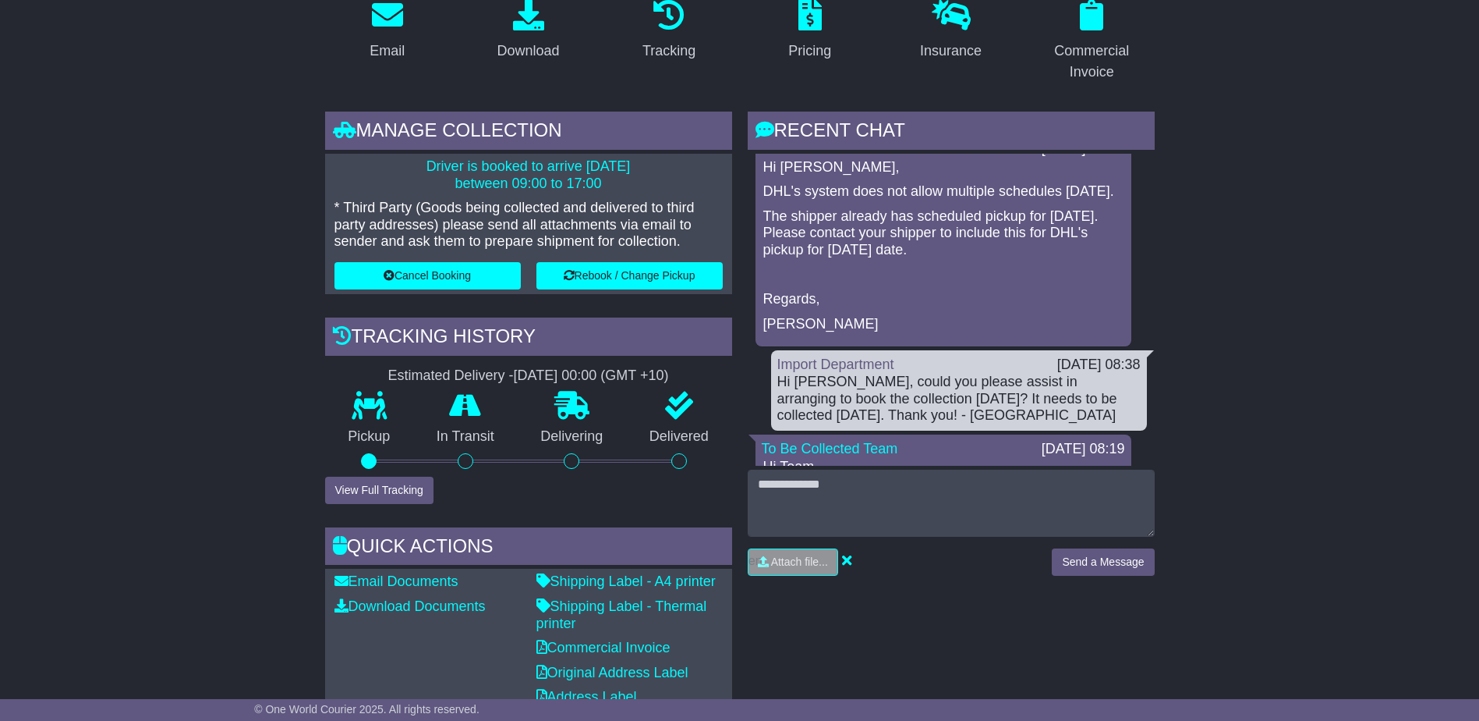
scroll to position [0, 0]
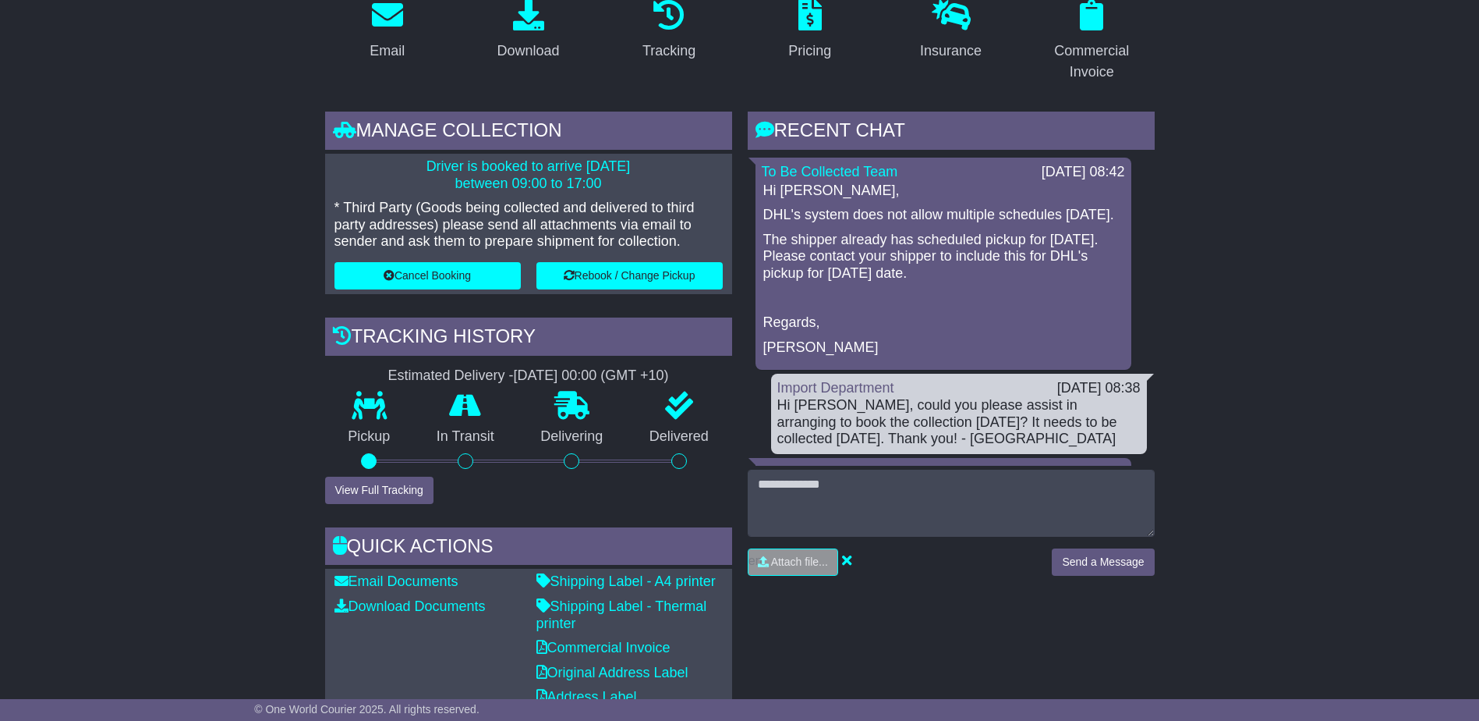
click at [916, 278] on p "The shipper already has scheduled pickup for [DATE]. Please contact your shippe…" at bounding box center [943, 257] width 360 height 51
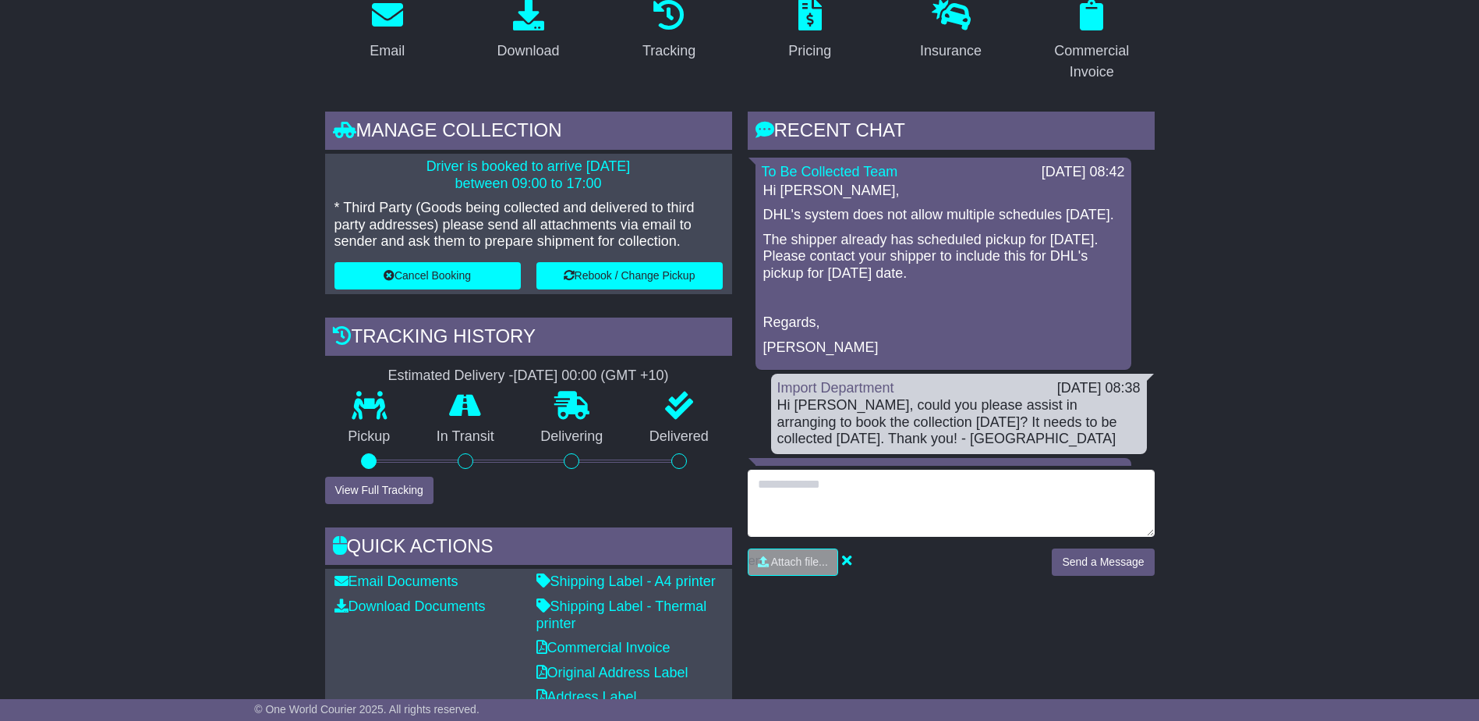
click at [820, 497] on textarea at bounding box center [951, 502] width 407 height 67
type textarea "*"
type textarea "**********"
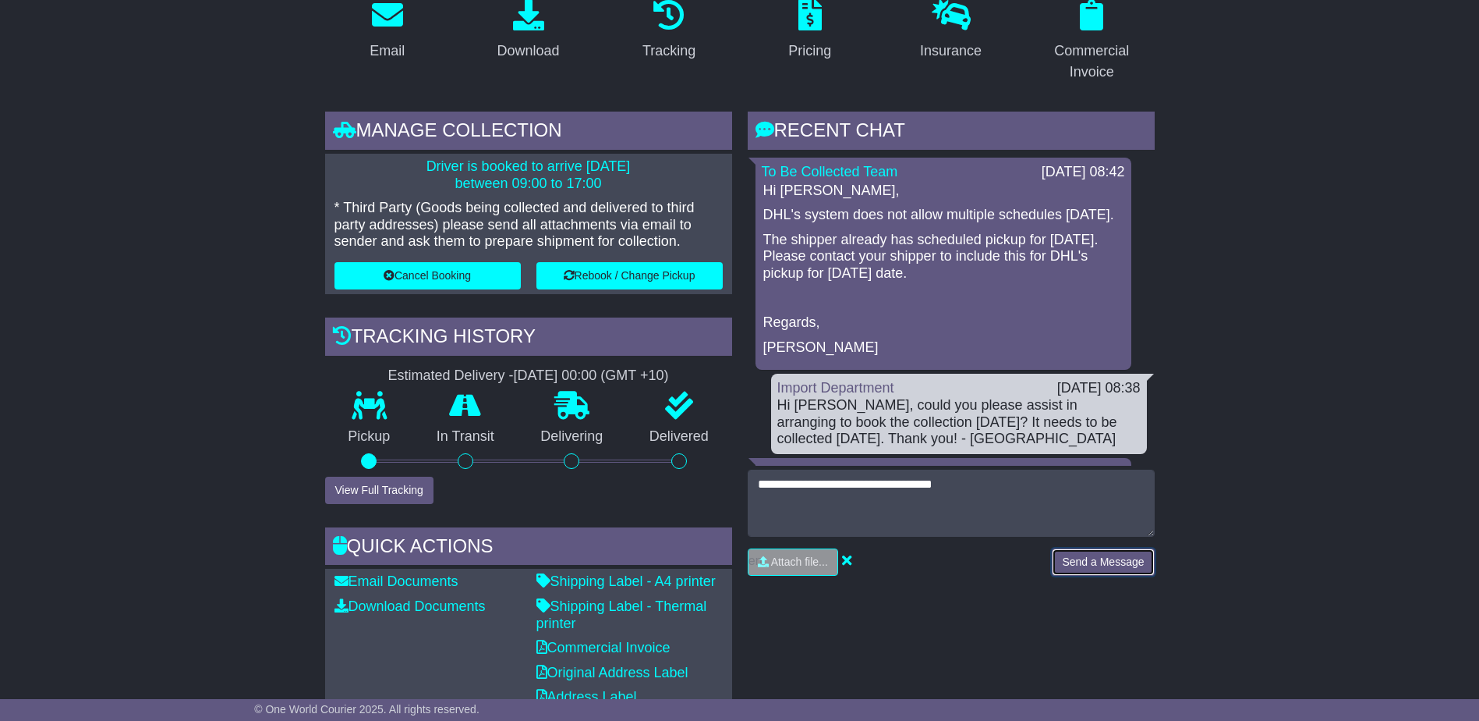
click at [1100, 571] on button "Send a Message" at bounding box center [1103, 561] width 102 height 27
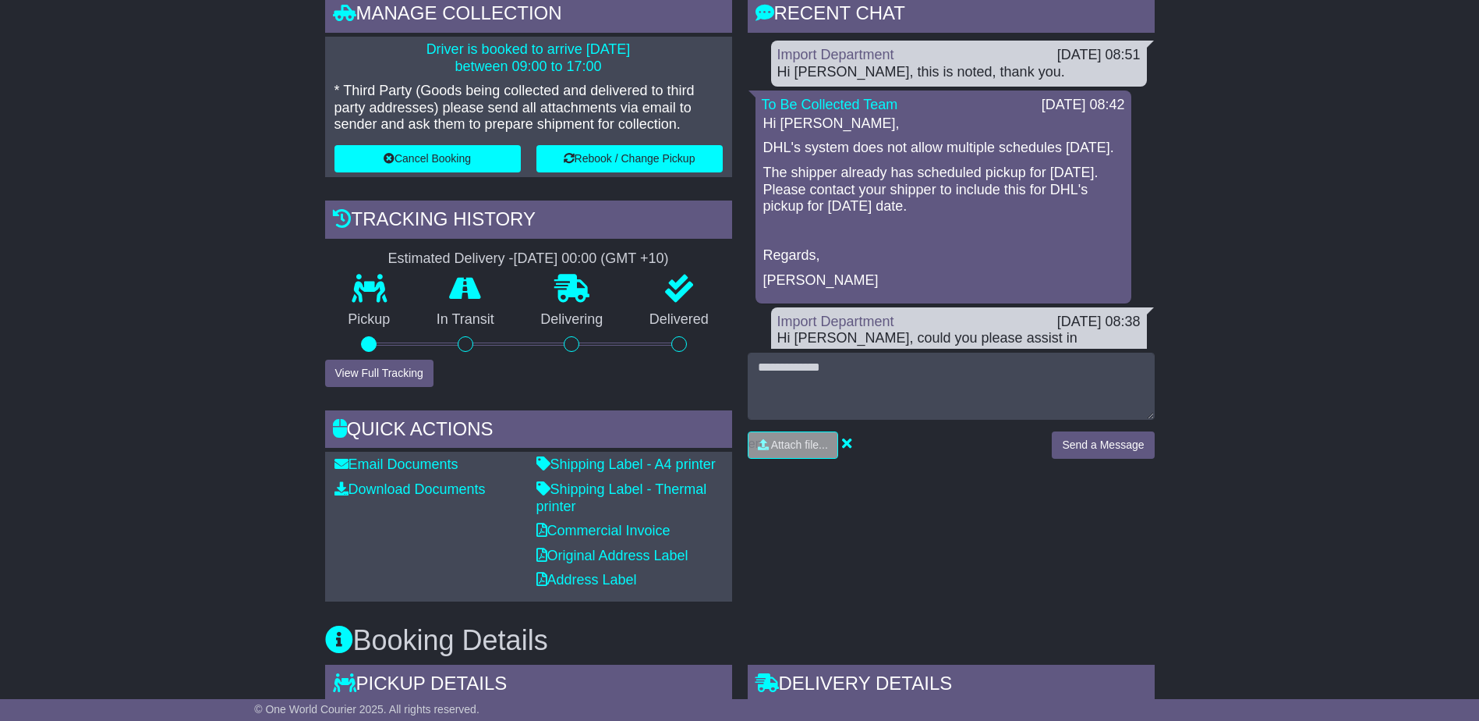
scroll to position [312, 0]
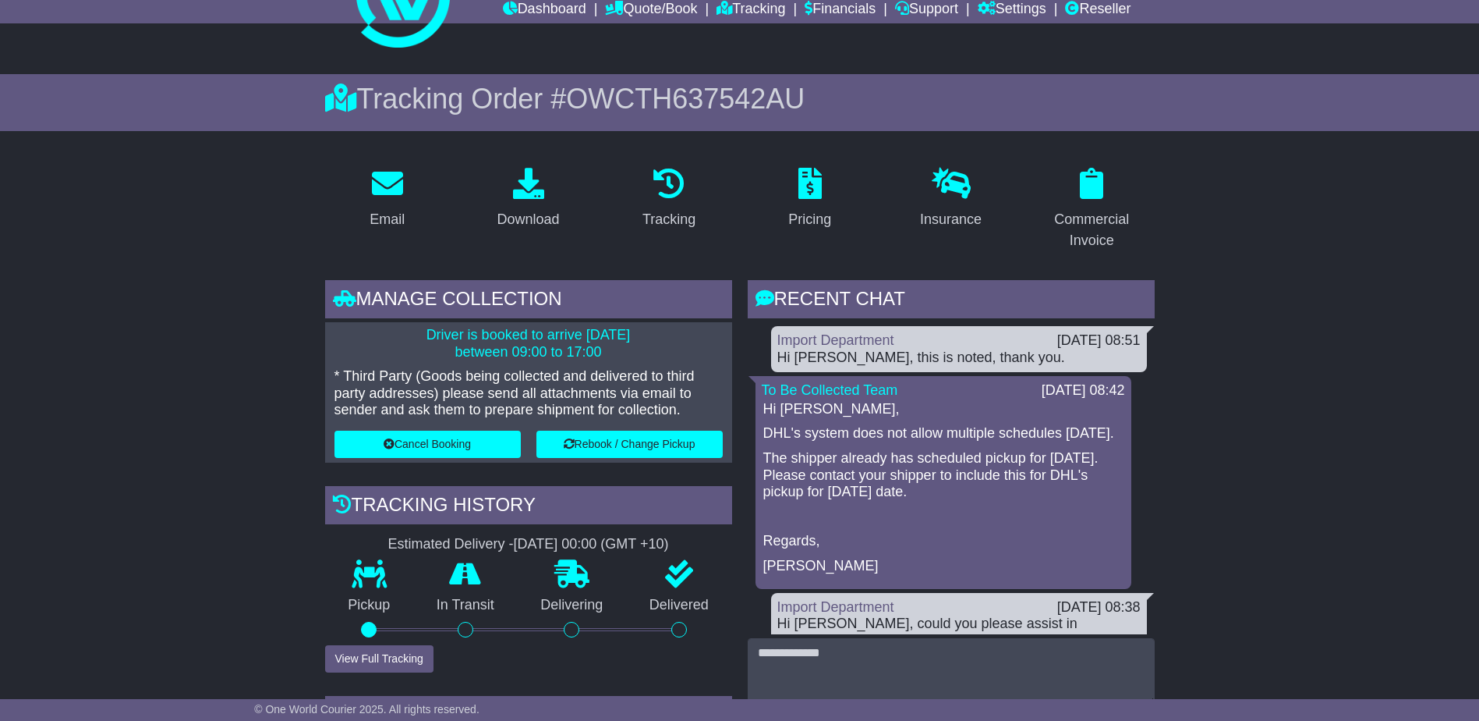
scroll to position [156, 0]
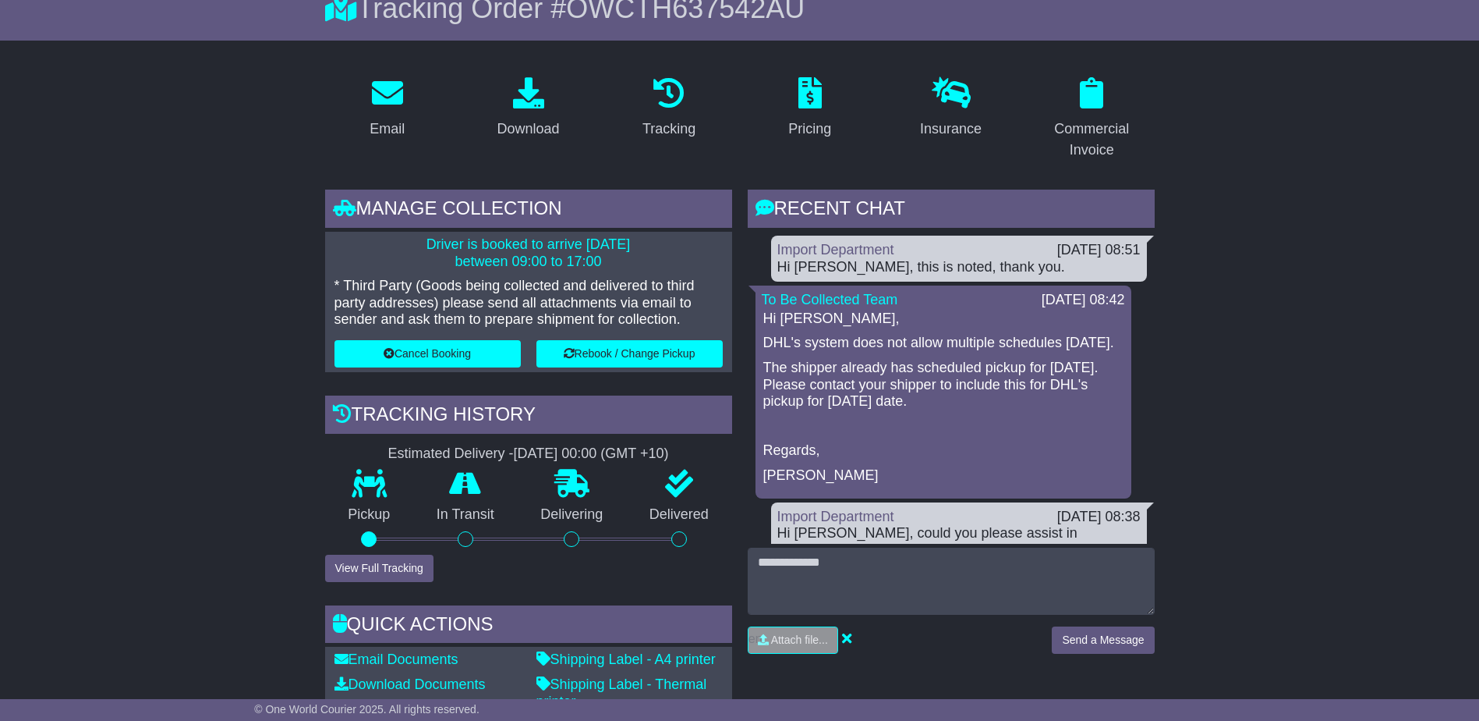
drag, startPoint x: 207, startPoint y: 303, endPoint x: 220, endPoint y: 141, distance: 162.7
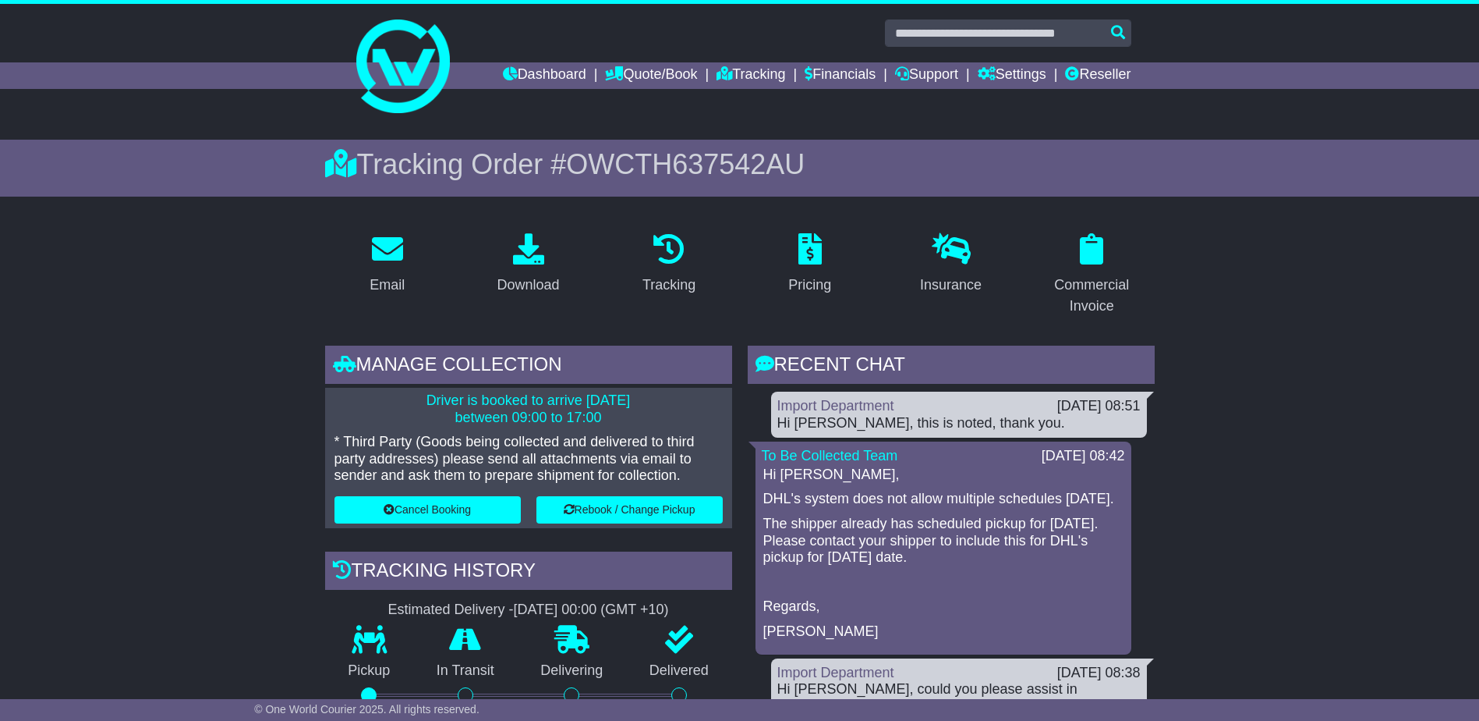
scroll to position [546, 0]
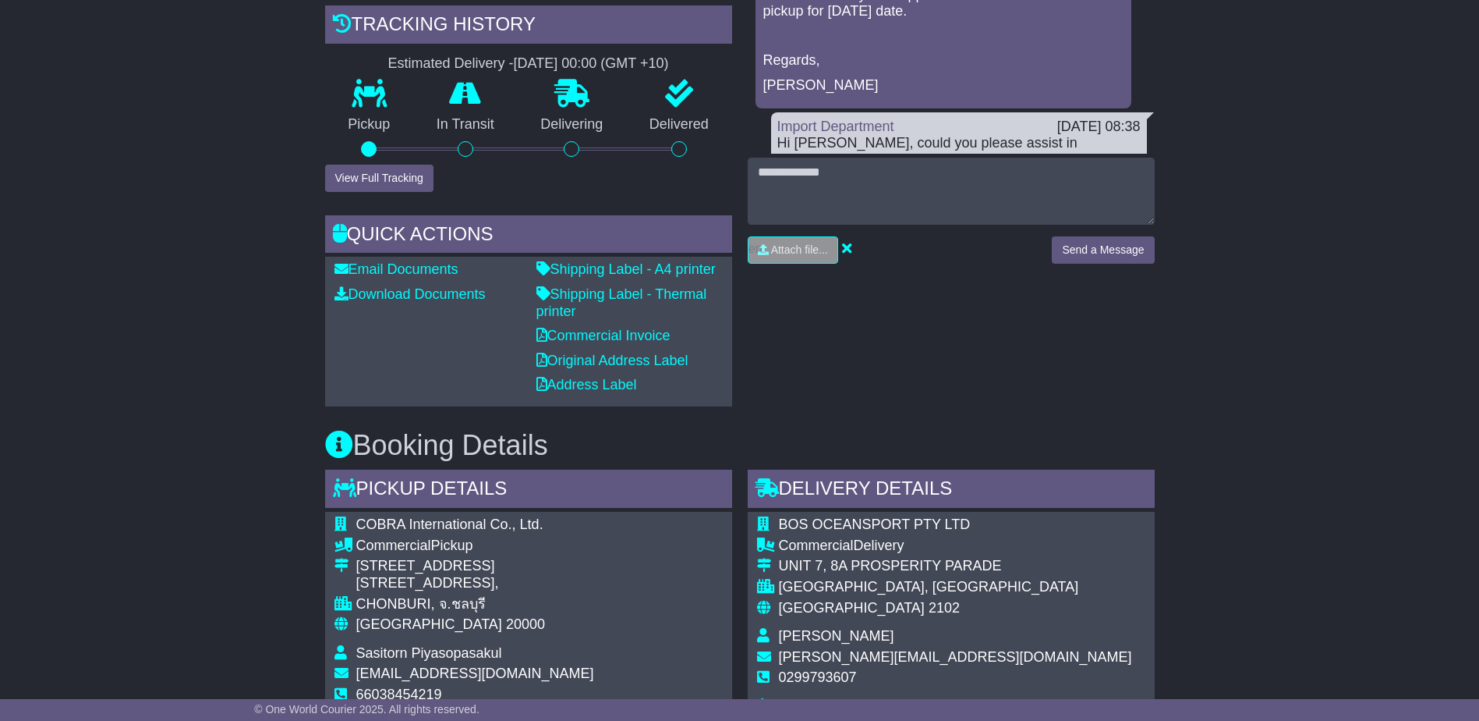
drag, startPoint x: 1374, startPoint y: 456, endPoint x: 1228, endPoint y: 560, distance: 178.9
click at [1237, 559] on div "Email Download Tracking Pricing Insurance" at bounding box center [739, 711] width 1479 height 2074
click at [1266, 555] on div "Email Download Tracking Pricing Insurance" at bounding box center [739, 711] width 1479 height 2074
click at [1266, 554] on div "Email Download Tracking Pricing Insurance" at bounding box center [739, 711] width 1479 height 2074
click at [1259, 531] on div "Email Download Tracking Pricing Insurance" at bounding box center [739, 711] width 1479 height 2074
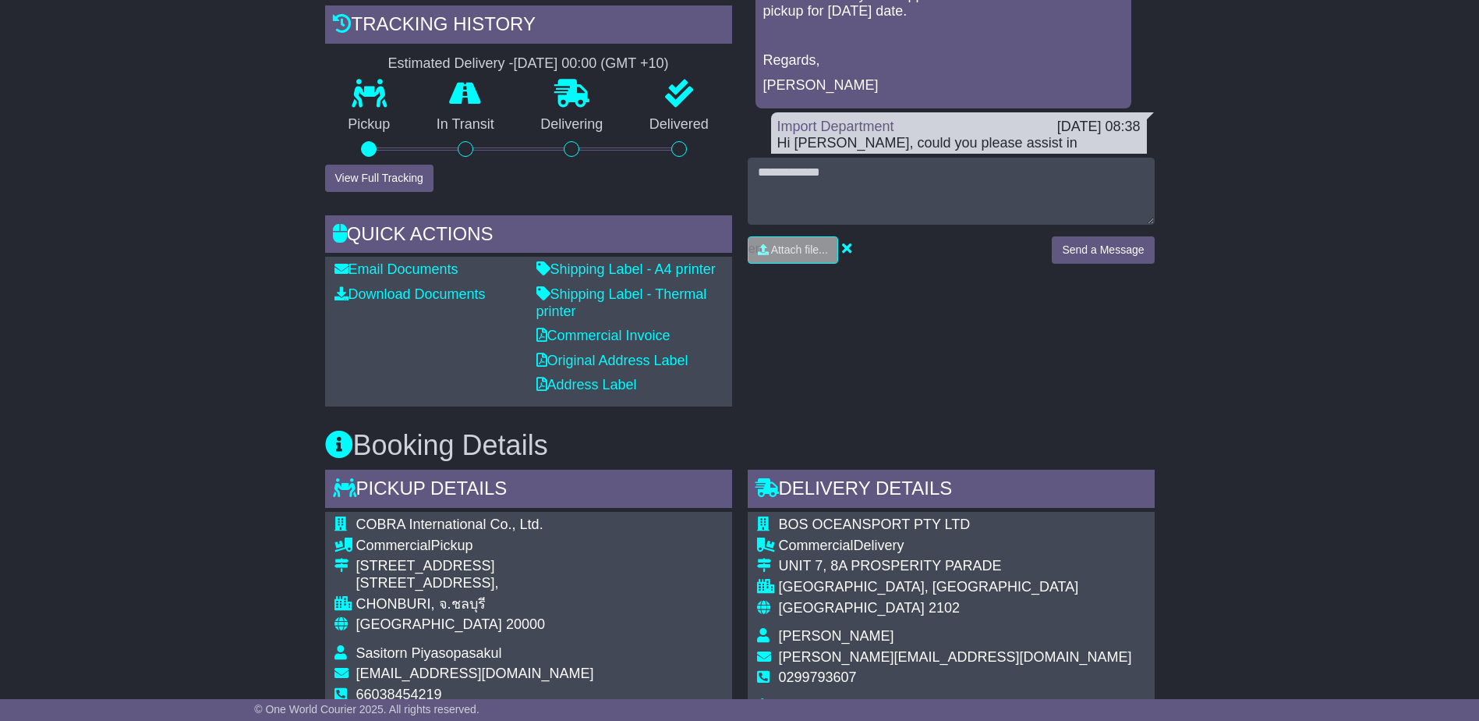
click at [1258, 528] on div "Email Download Tracking Pricing Insurance" at bounding box center [739, 711] width 1479 height 2074
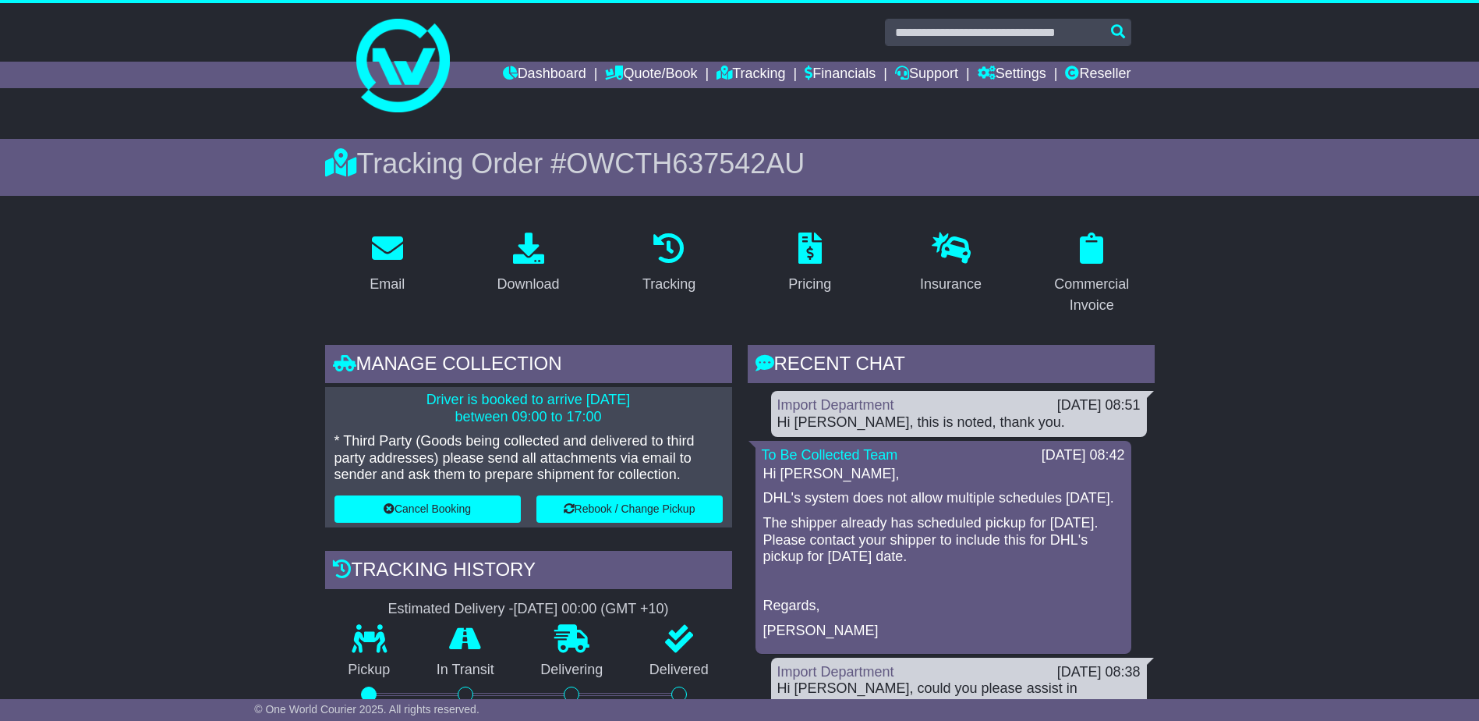
scroll to position [0, 0]
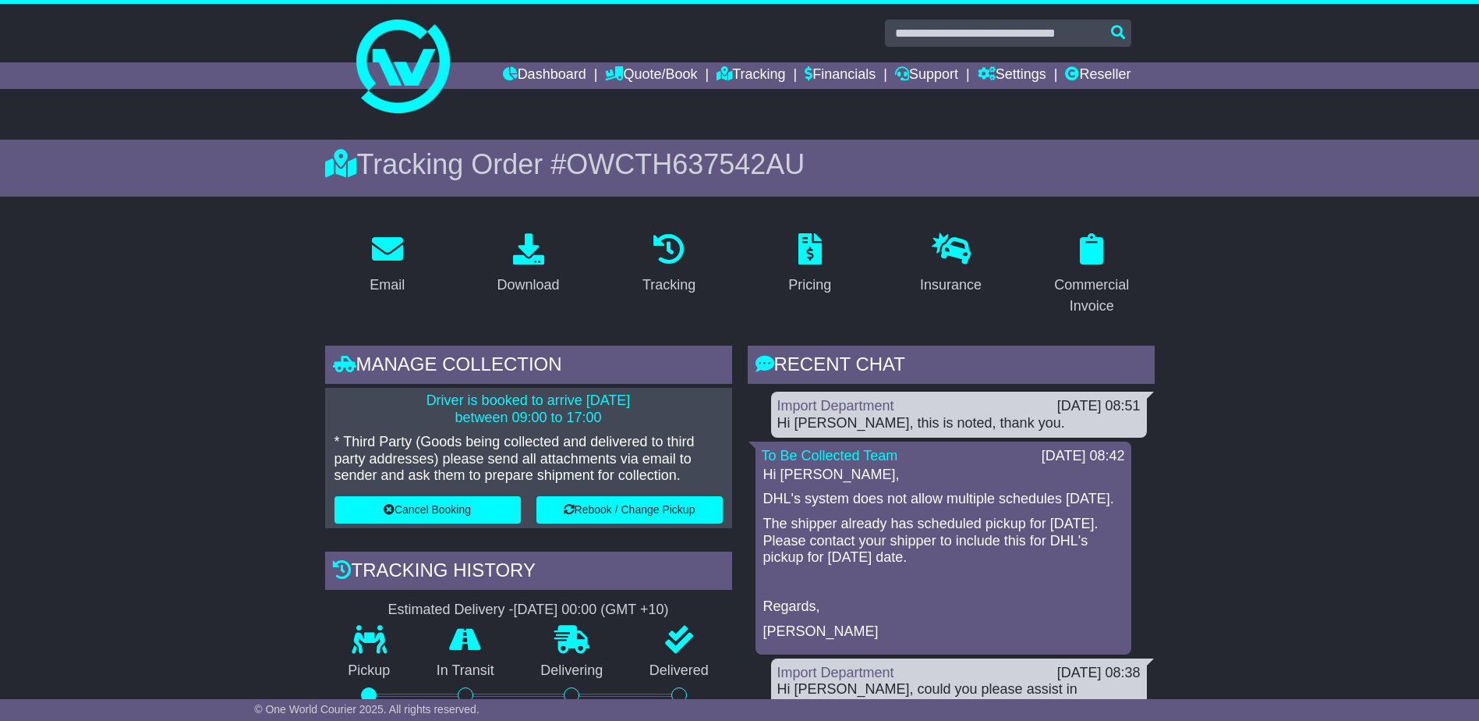
drag, startPoint x: 235, startPoint y: 479, endPoint x: 237, endPoint y: 489, distance: 10.4
drag, startPoint x: 176, startPoint y: 329, endPoint x: 122, endPoint y: 332, distance: 54.7
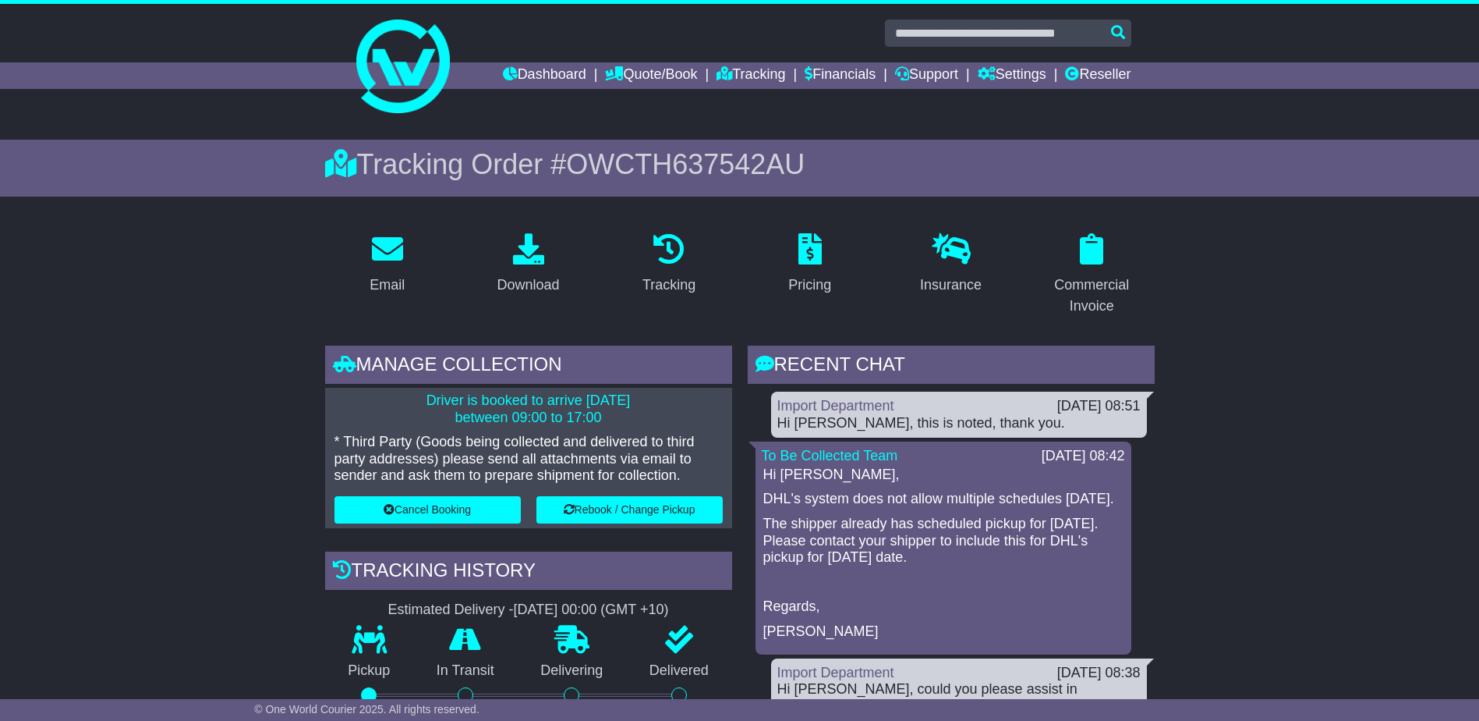
drag, startPoint x: 139, startPoint y: 303, endPoint x: 109, endPoint y: 197, distance: 109.4
click at [990, 30] on input "text" at bounding box center [1008, 32] width 246 height 27
paste input "**********"
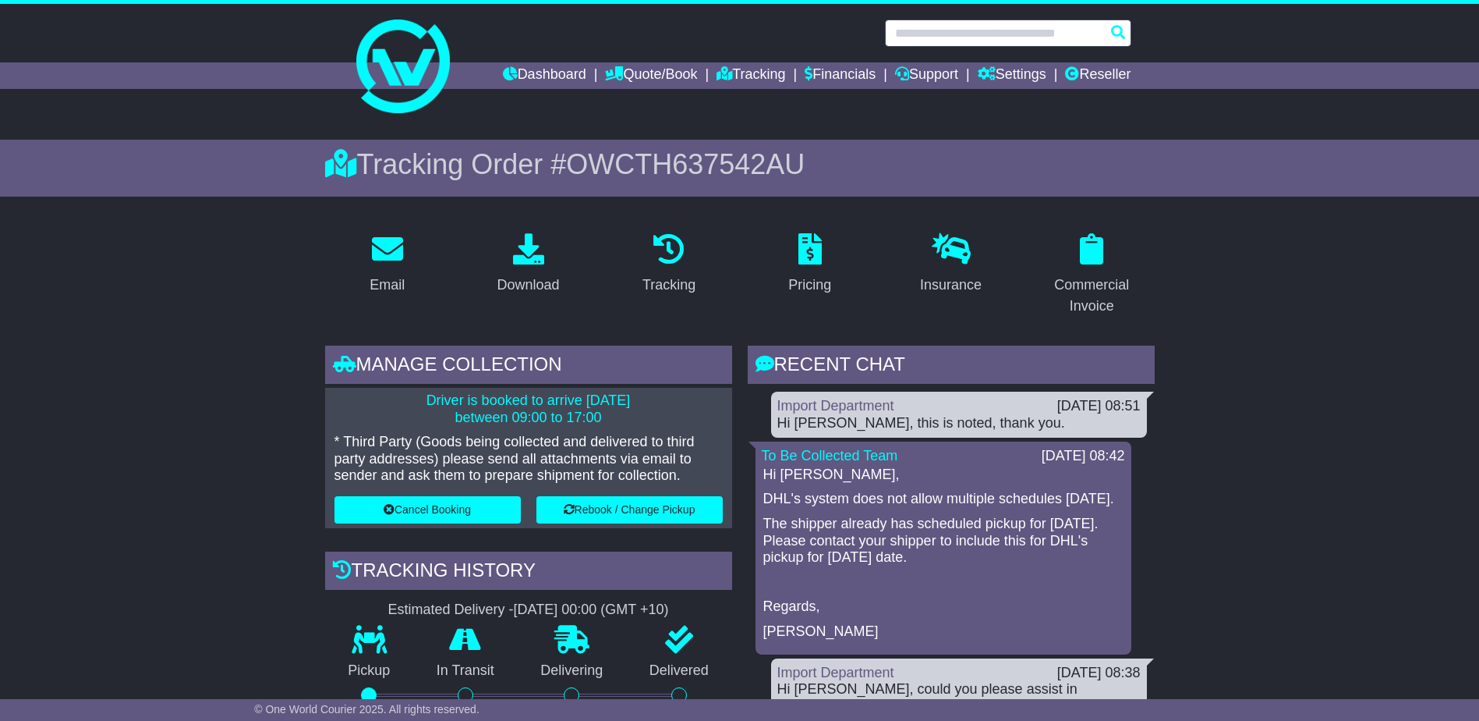
type input "**********"
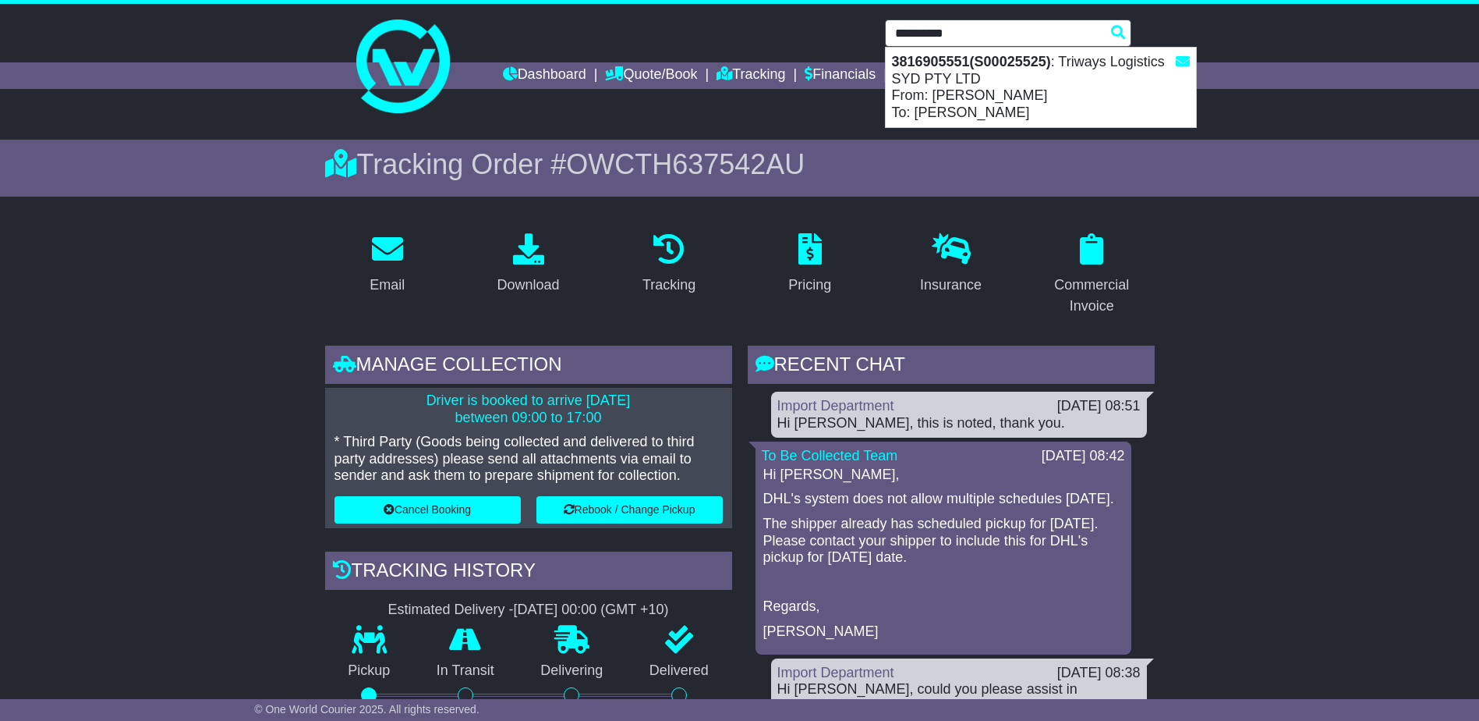
click at [968, 69] on strong "3816905551(S00025525)" at bounding box center [971, 62] width 159 height 16
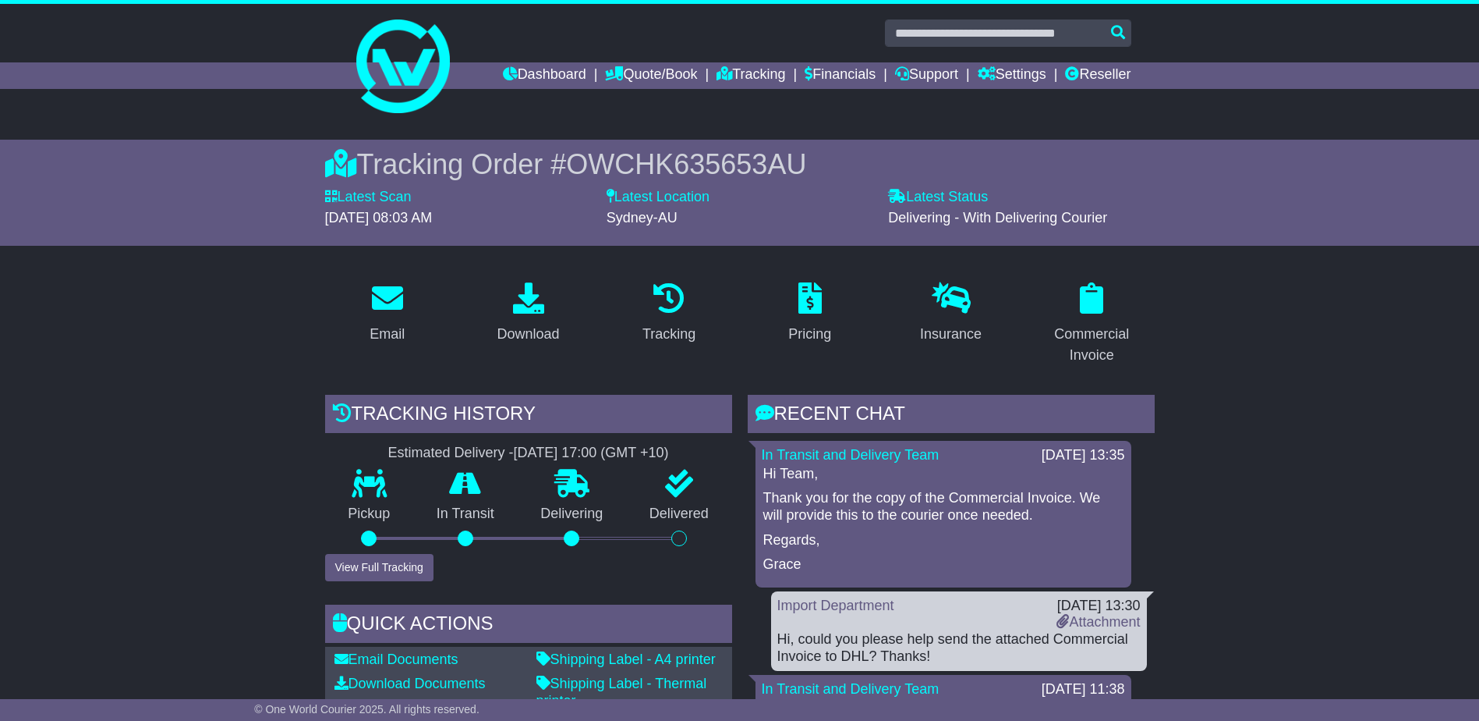
drag, startPoint x: 94, startPoint y: 250, endPoint x: 180, endPoint y: 635, distance: 393.9
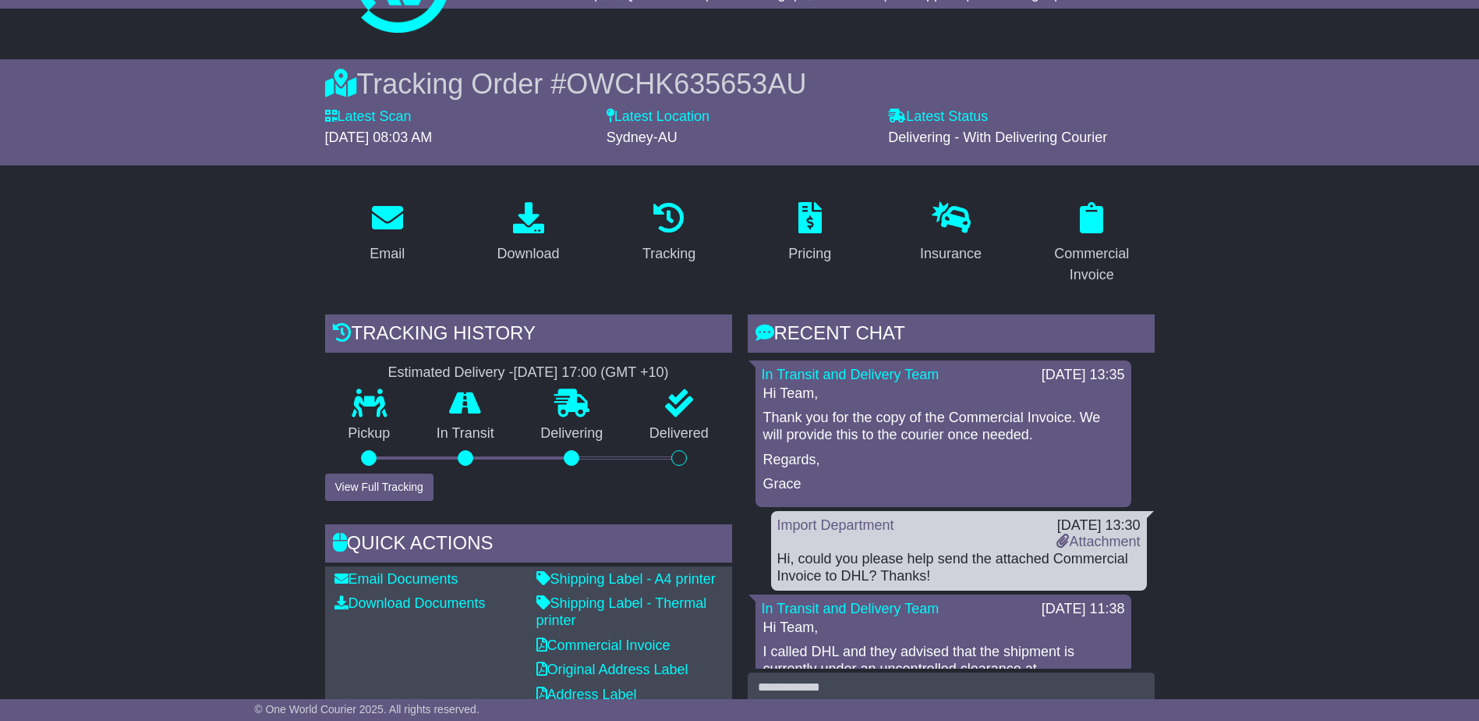
scroll to position [156, 0]
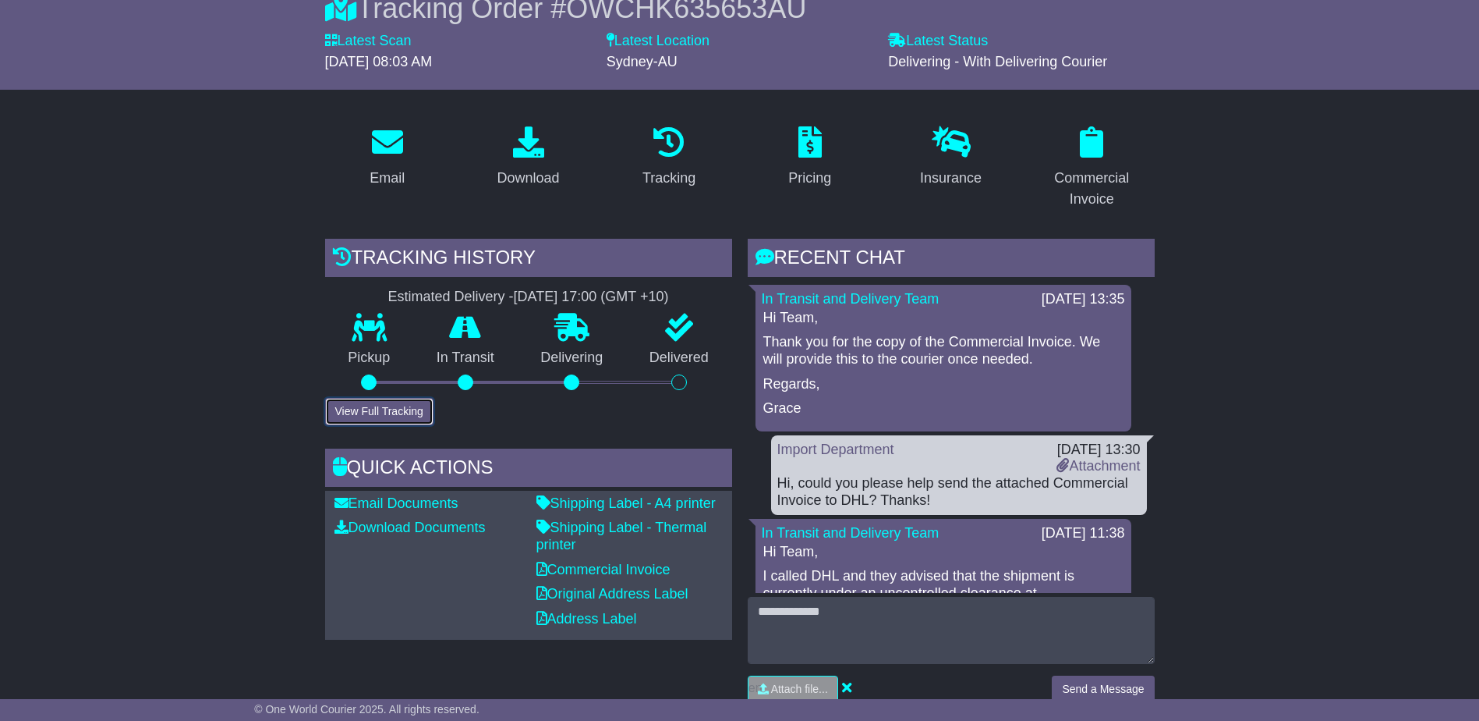
click at [378, 404] on button "View Full Tracking" at bounding box center [379, 411] width 108 height 27
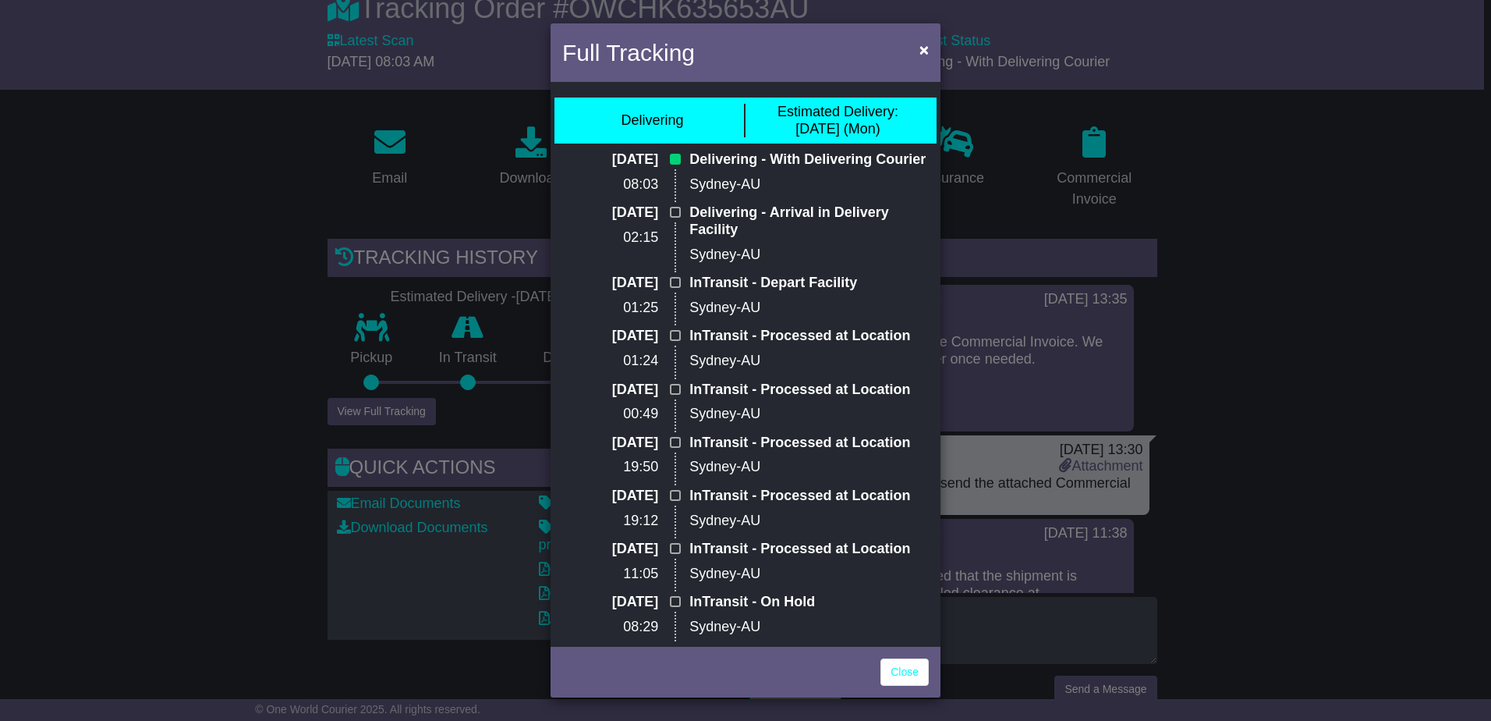
click at [763, 172] on div "Delivering - With Delivering Courier Sydney-AU" at bounding box center [809, 177] width 255 height 53
click at [70, 430] on div "Full Tracking × Delivering Estimated Delivery: [DATE] (Mon) [DATE] 08:03 Delive…" at bounding box center [745, 360] width 1491 height 721
